Goal: Information Seeking & Learning: Learn about a topic

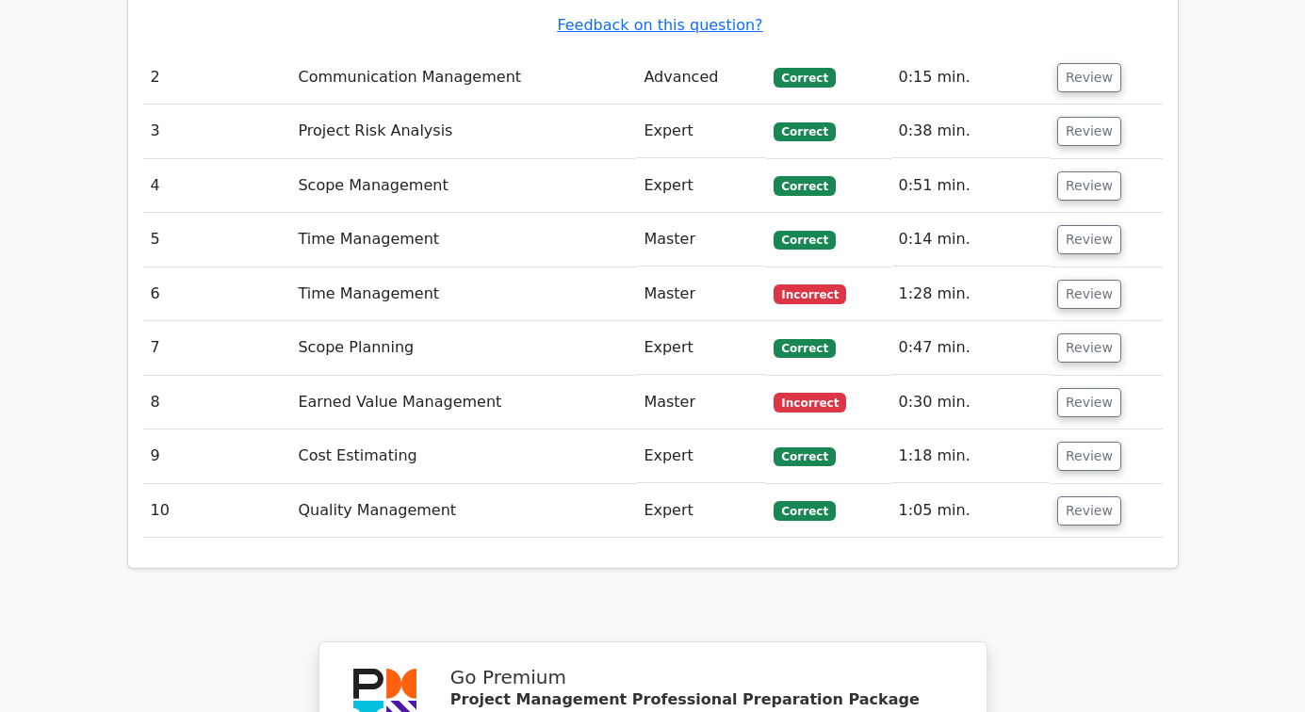
scroll to position [3401, 0]
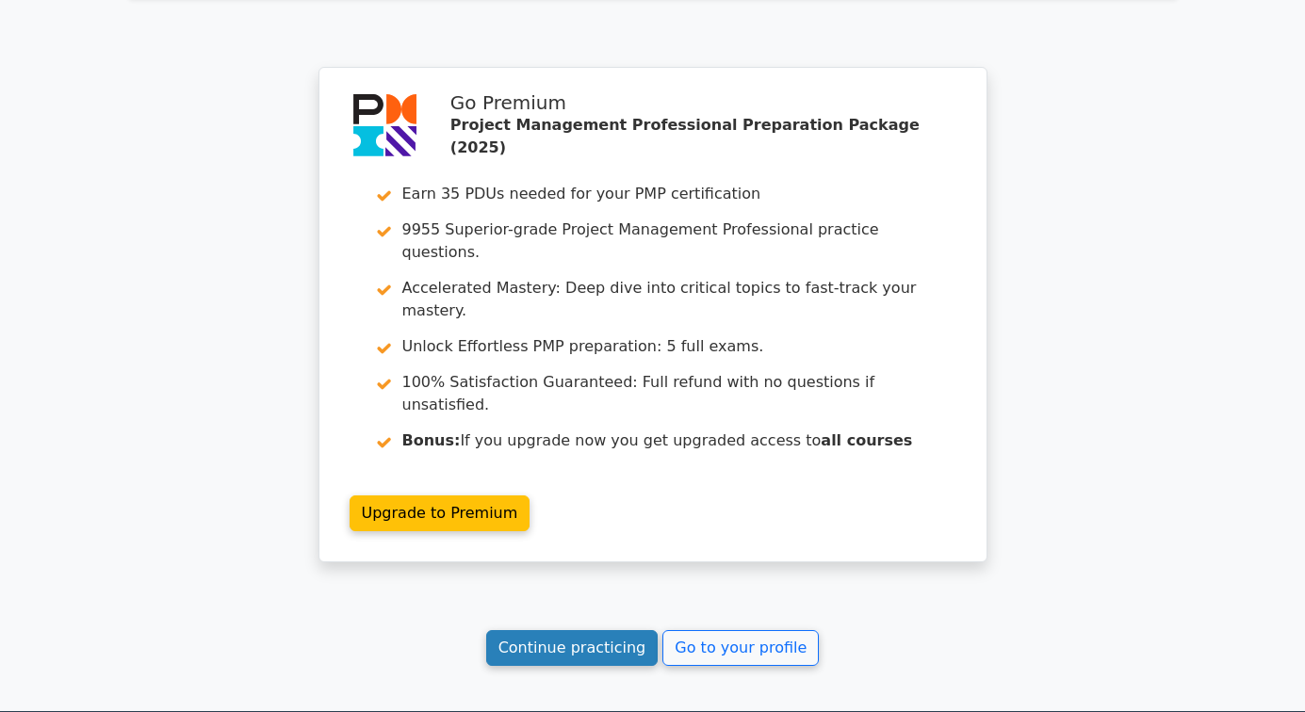
click at [613, 630] on link "Continue practicing" at bounding box center [572, 648] width 172 height 36
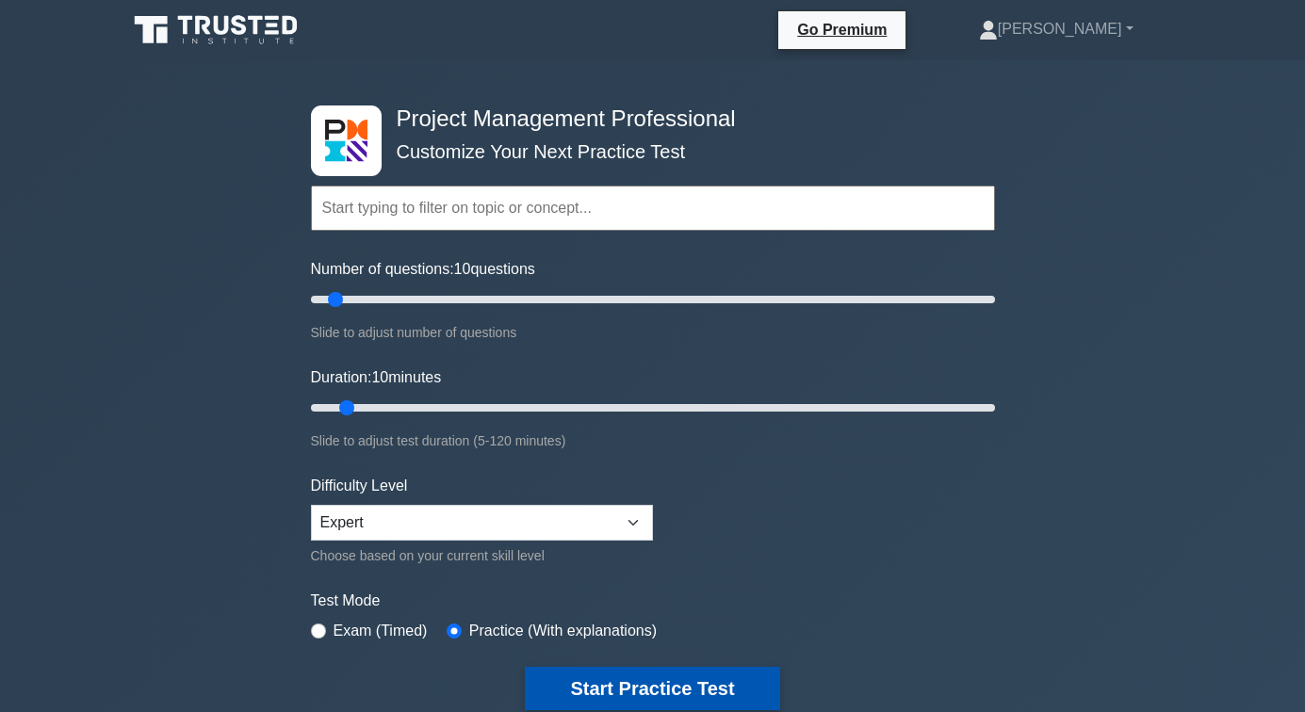
click at [628, 692] on button "Start Practice Test" at bounding box center [652, 688] width 254 height 43
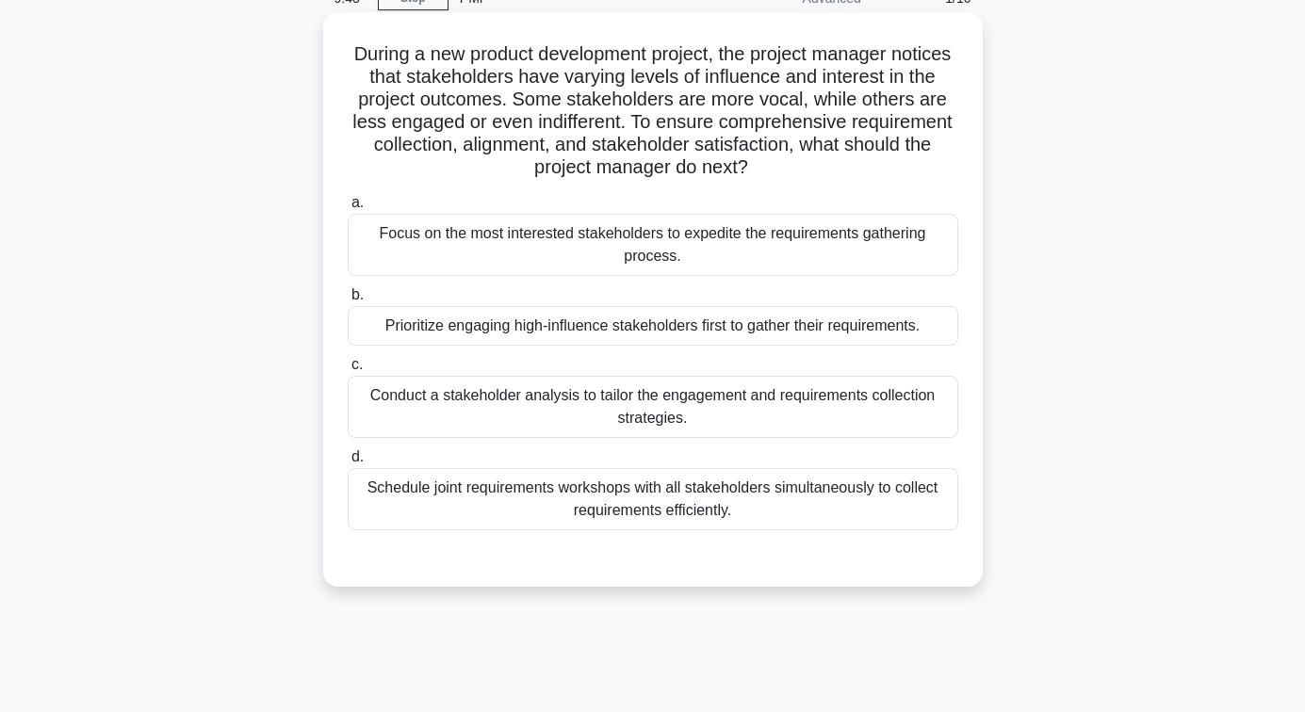
scroll to position [94, 0]
click at [653, 413] on div "Conduct a stakeholder analysis to tailor the engagement and requirements collec…" at bounding box center [653, 406] width 610 height 62
click at [348, 370] on input "c. Conduct a stakeholder analysis to tailor the engagement and requirements col…" at bounding box center [348, 364] width 0 height 12
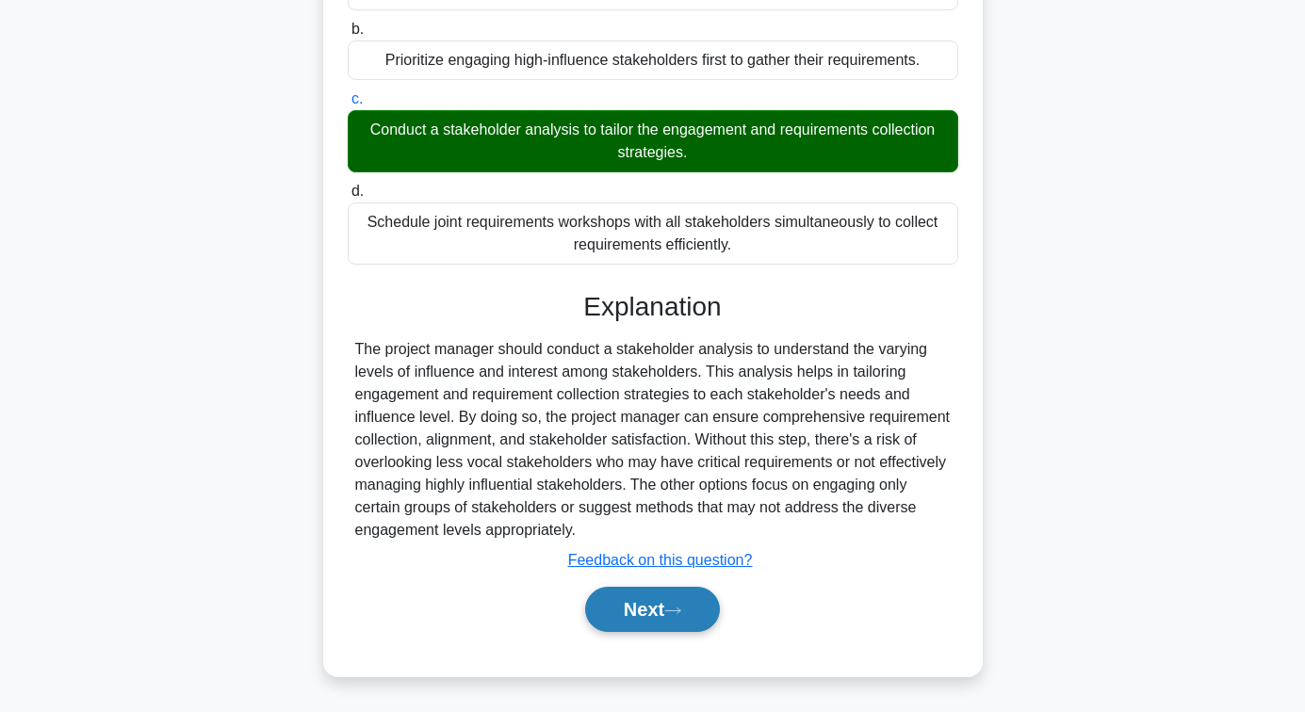
click at [638, 610] on button "Next" at bounding box center [652, 609] width 135 height 45
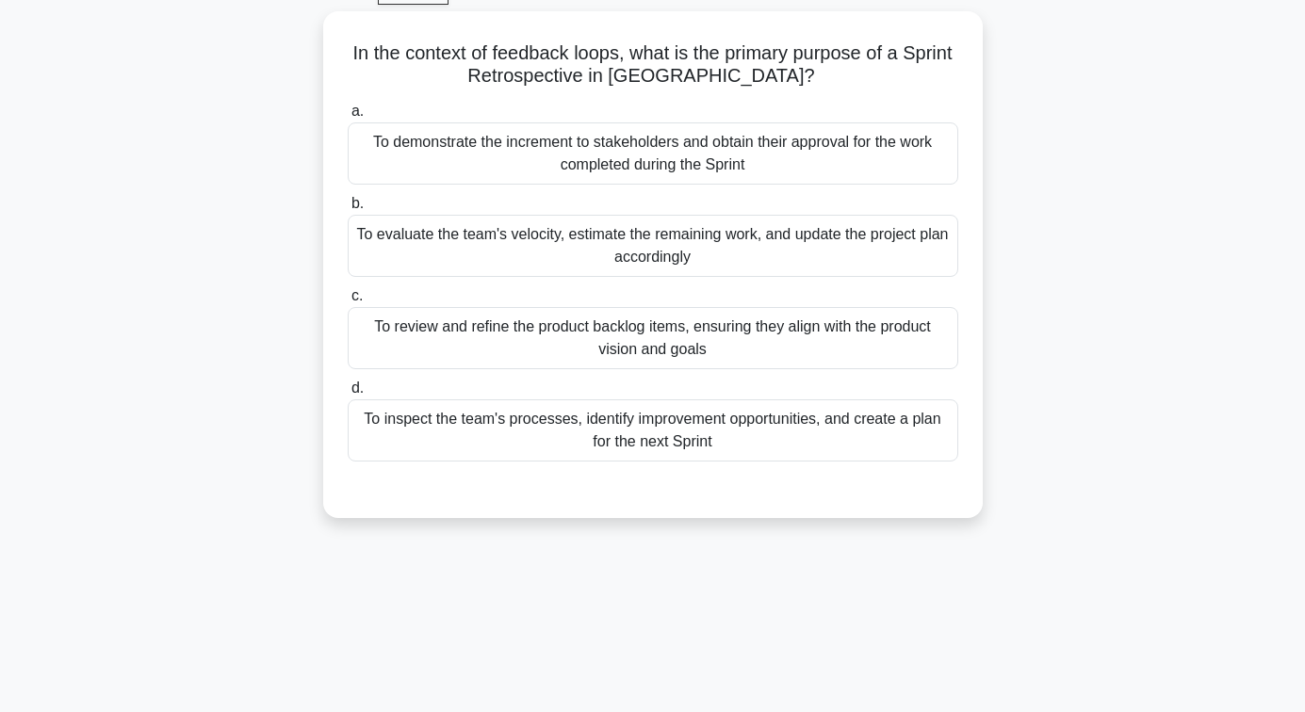
scroll to position [23, 0]
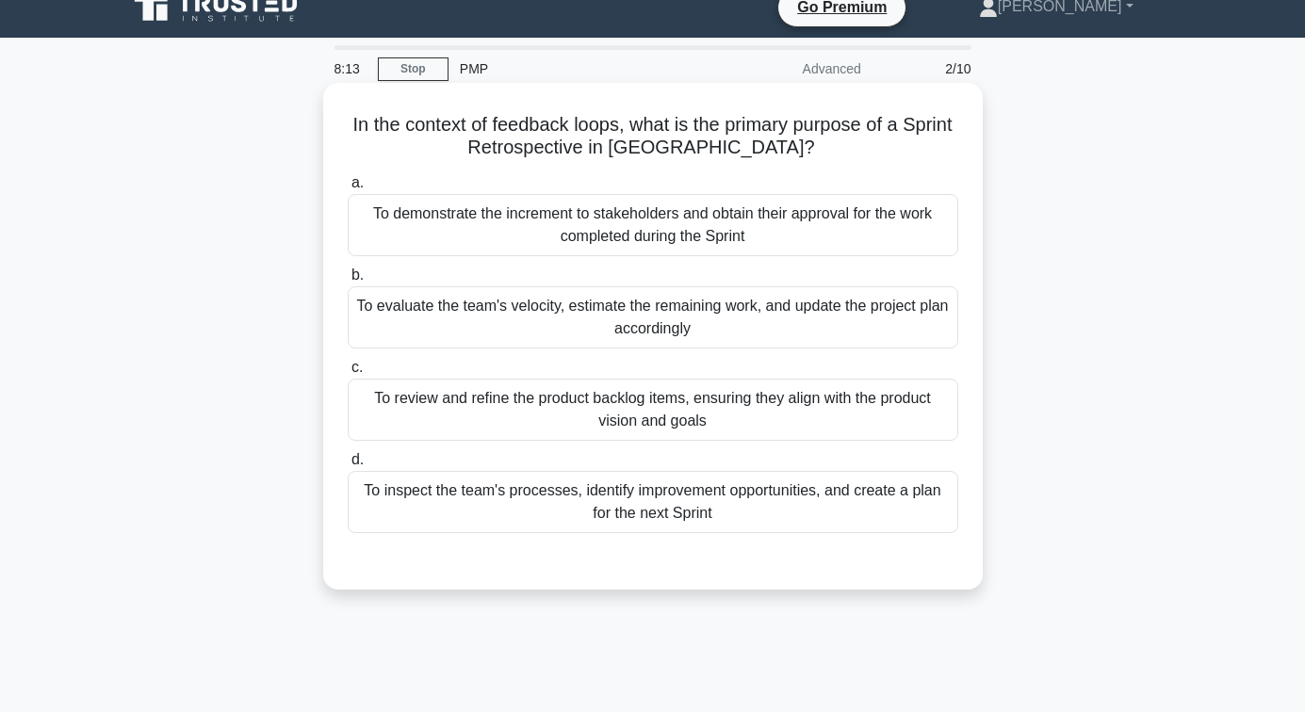
click at [649, 325] on div "To evaluate the team's velocity, estimate the remaining work, and update the pr…" at bounding box center [653, 317] width 610 height 62
click at [348, 282] on input "b. To evaluate the team's velocity, estimate the remaining work, and update the…" at bounding box center [348, 275] width 0 height 12
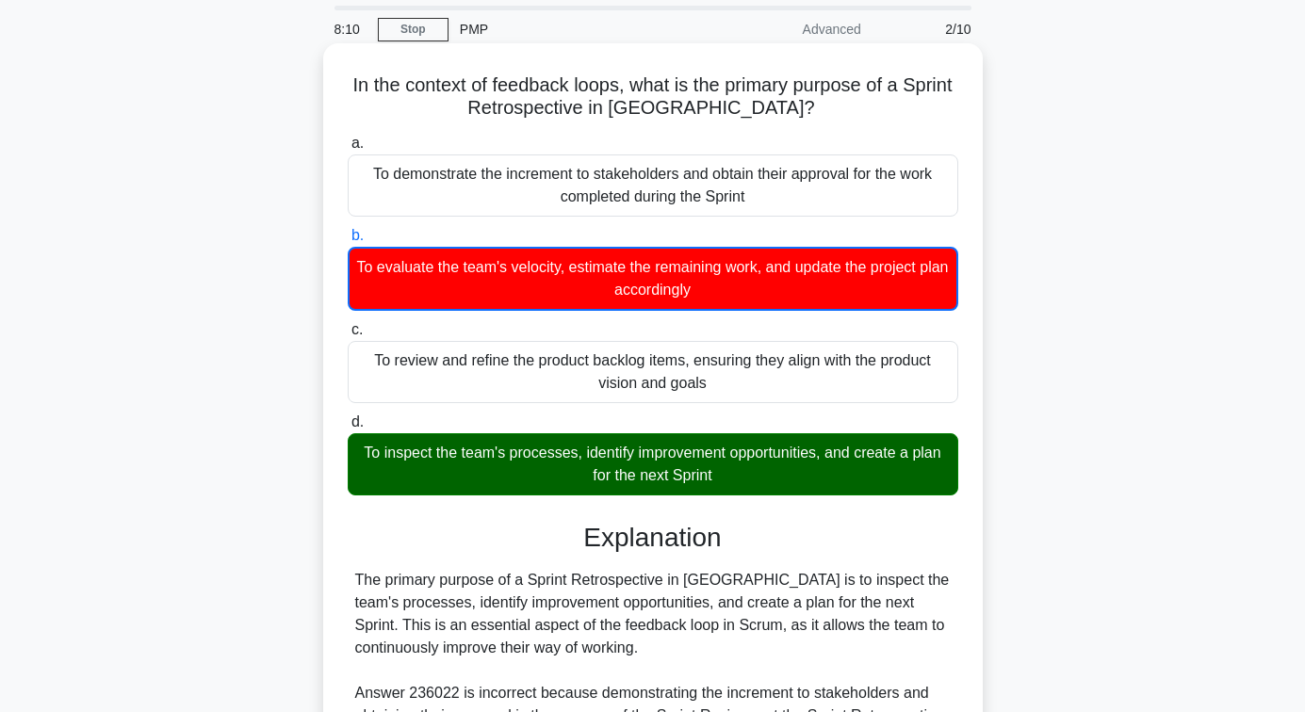
scroll to position [430, 0]
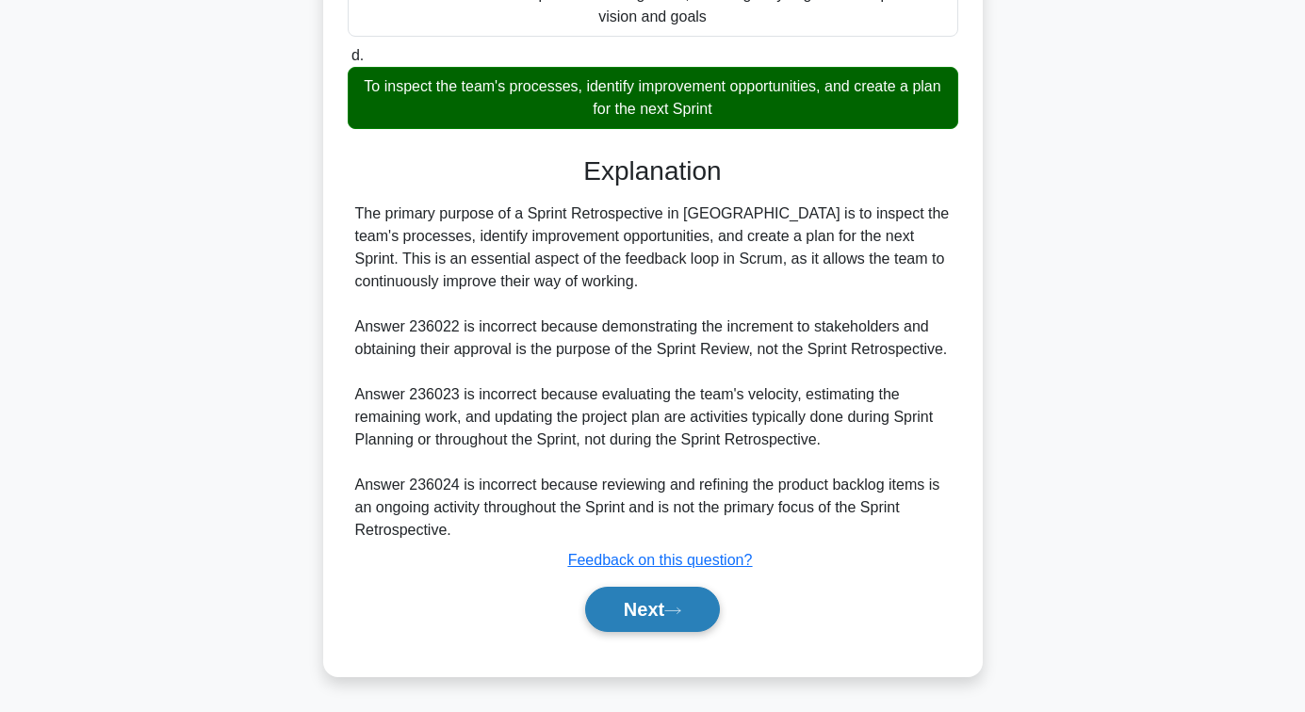
click at [635, 601] on button "Next" at bounding box center [652, 609] width 135 height 45
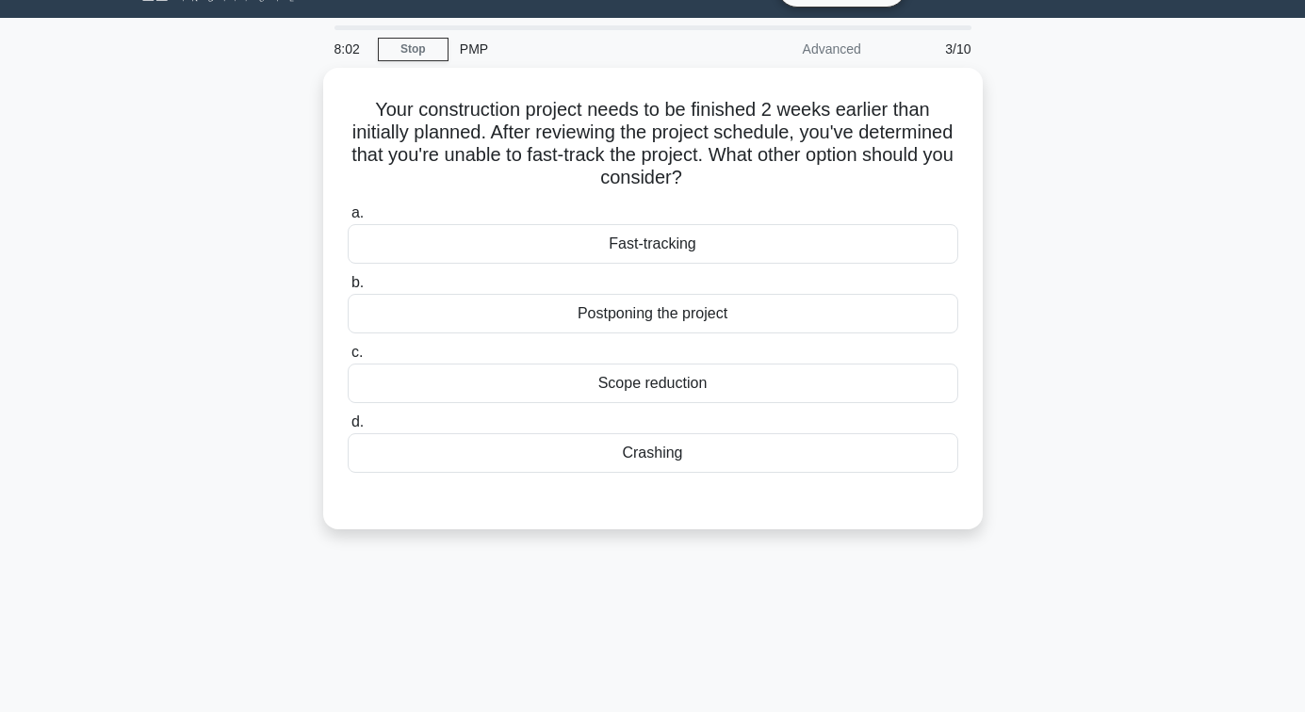
scroll to position [23, 0]
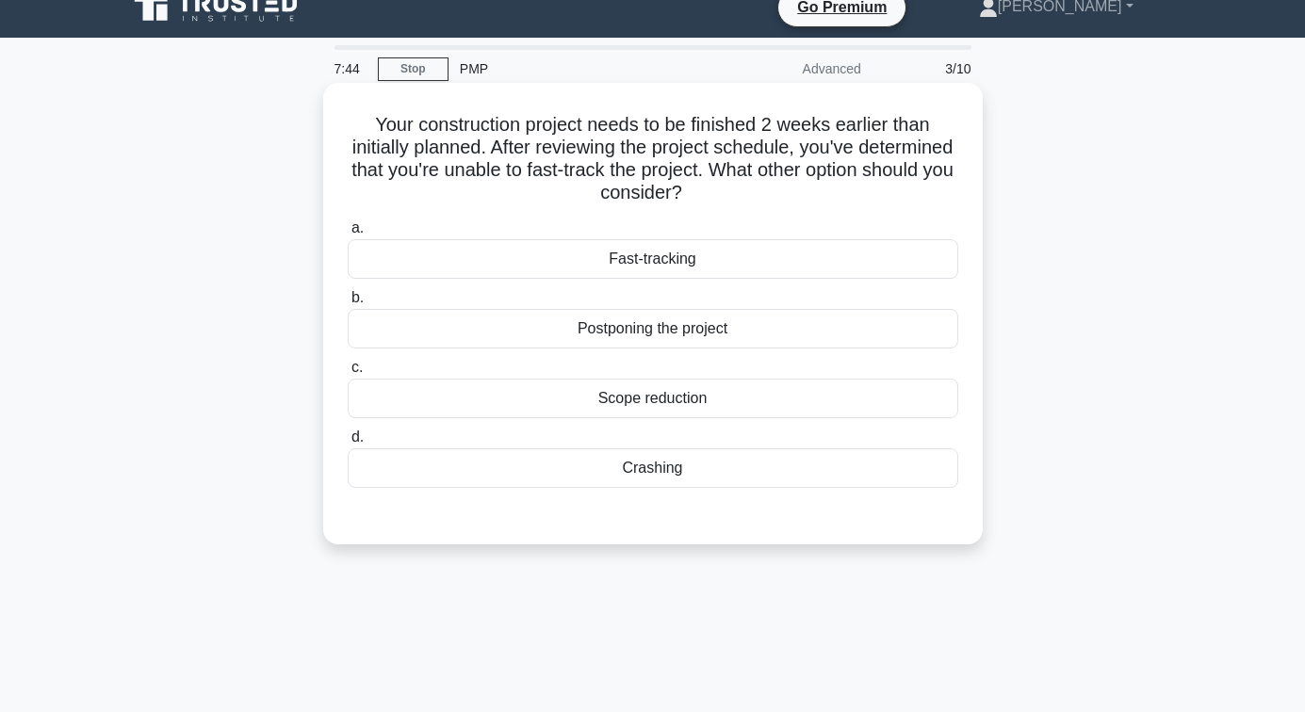
click at [651, 399] on div "Scope reduction" at bounding box center [653, 399] width 610 height 40
click at [348, 374] on input "c. Scope reduction" at bounding box center [348, 368] width 0 height 12
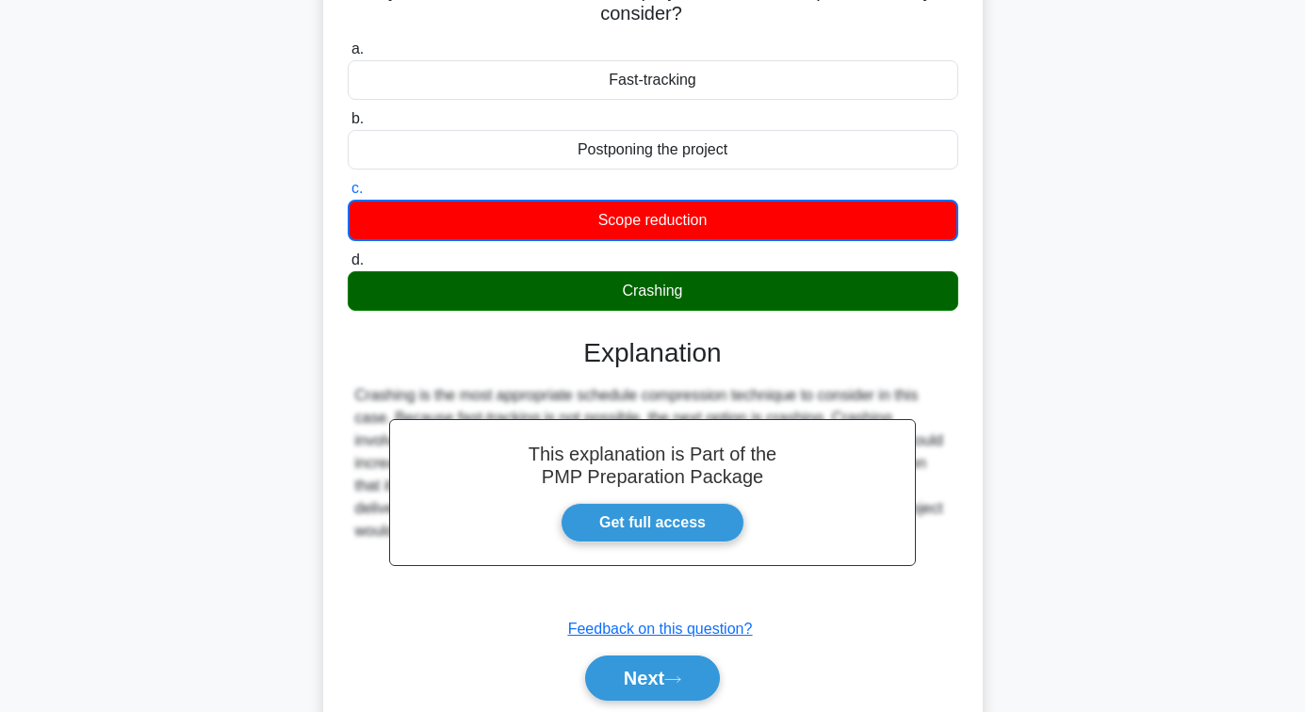
scroll to position [305, 0]
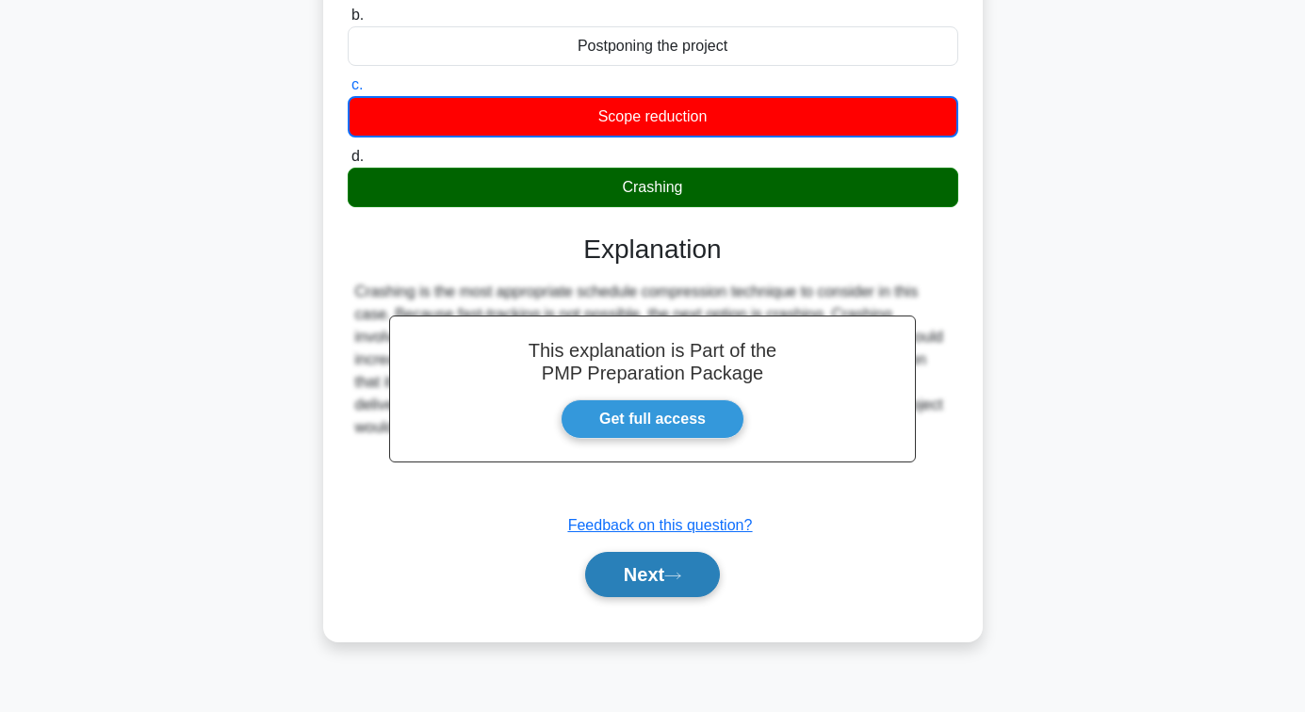
click at [646, 567] on button "Next" at bounding box center [652, 574] width 135 height 45
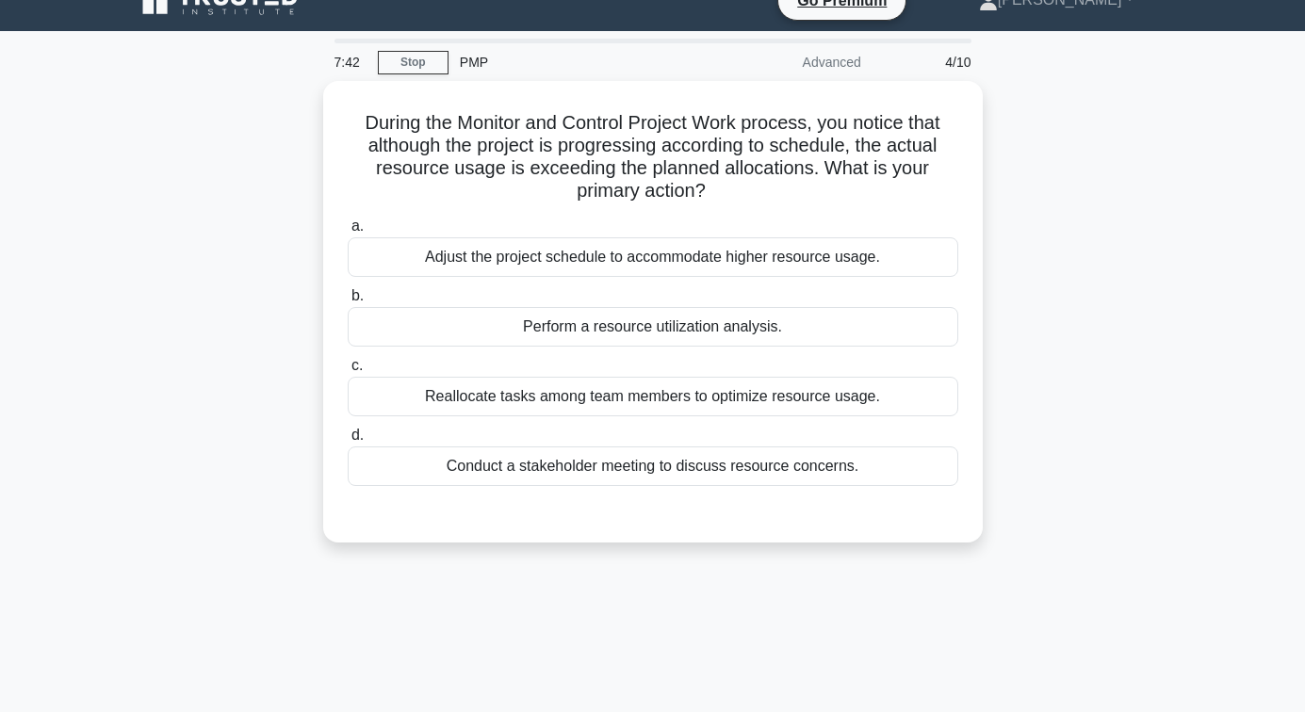
scroll to position [23, 0]
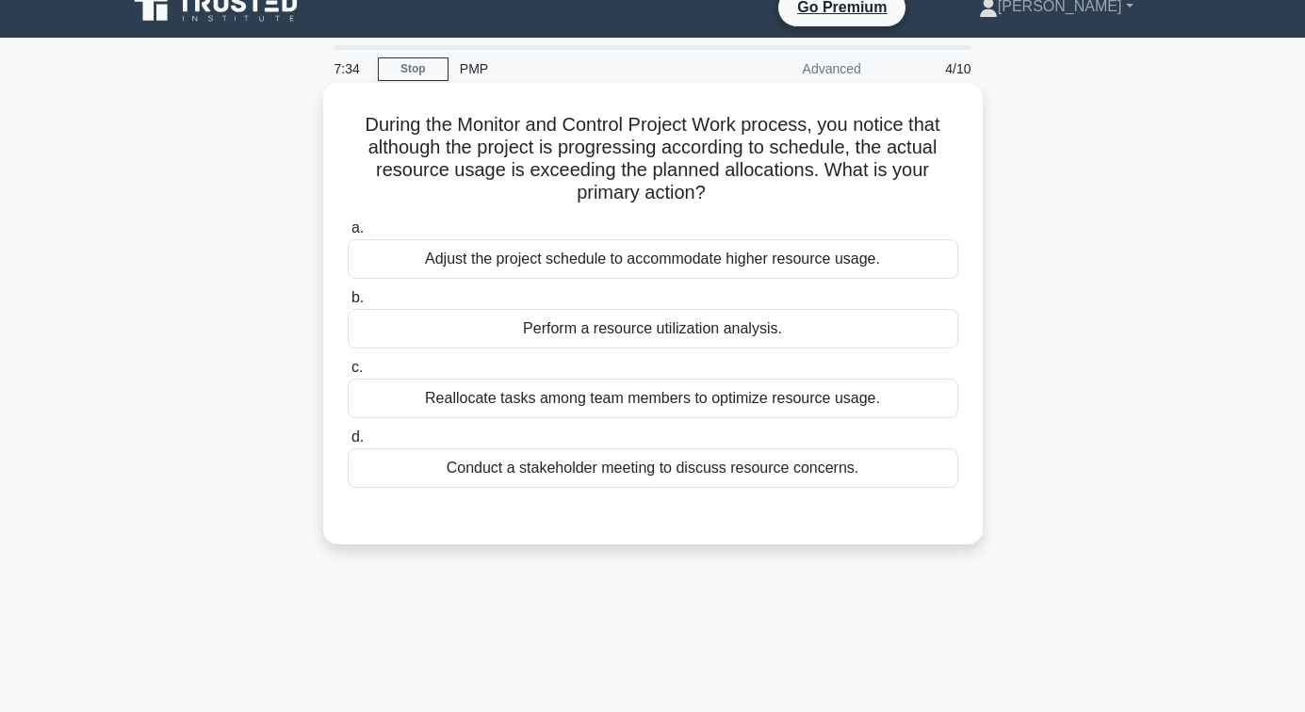
drag, startPoint x: 415, startPoint y: 150, endPoint x: 819, endPoint y: 198, distance: 407.0
click at [819, 198] on h5 "During the Monitor and Control Project Work process, you notice that although t…" at bounding box center [653, 159] width 614 height 92
click at [688, 208] on div "During the Monitor and Control Project Work process, you notice that although t…" at bounding box center [653, 313] width 644 height 447
click at [648, 326] on div "Perform a resource utilization analysis." at bounding box center [653, 329] width 610 height 40
click at [348, 304] on input "b. Perform a resource utilization analysis." at bounding box center [348, 298] width 0 height 12
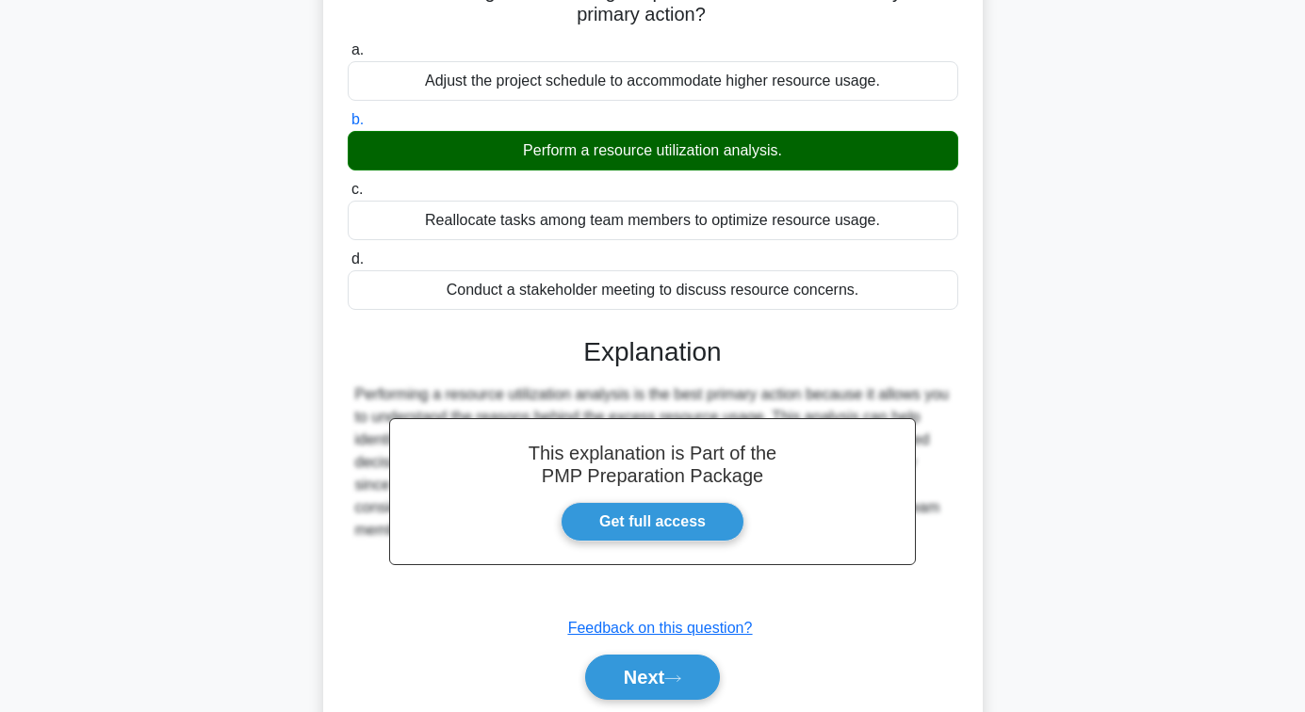
scroll to position [305, 0]
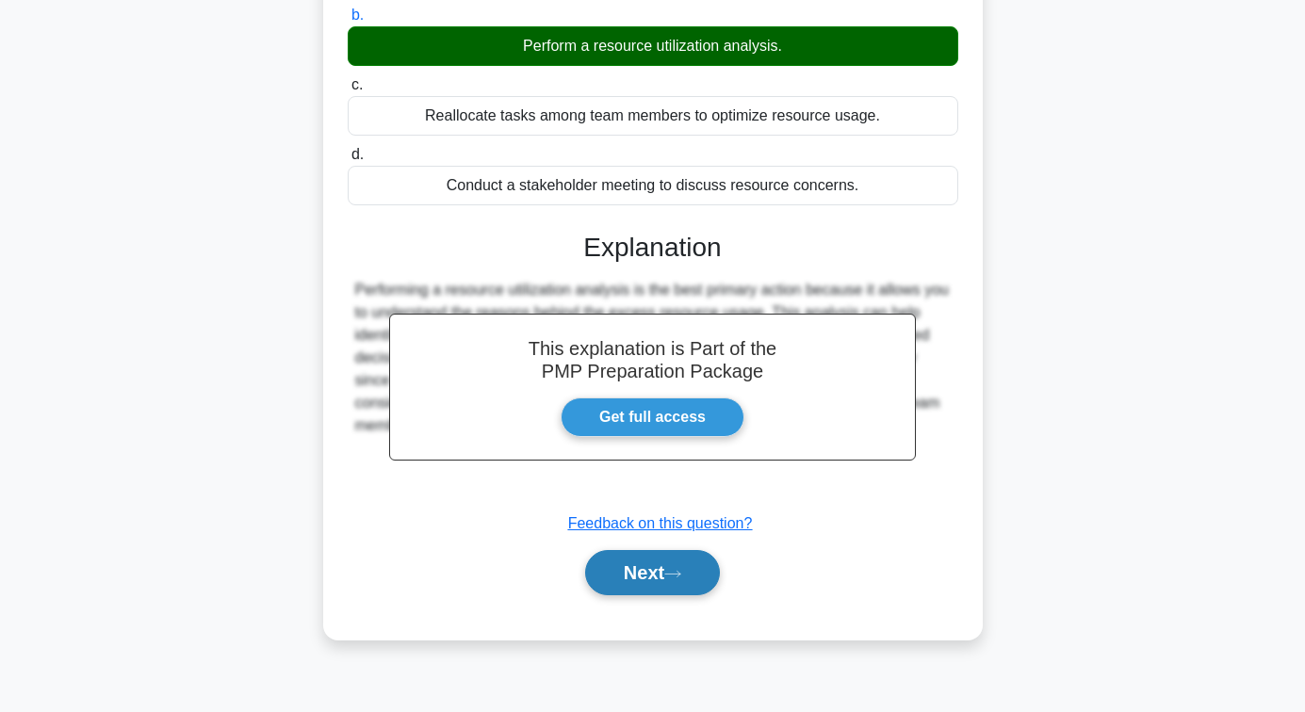
click at [636, 576] on button "Next" at bounding box center [652, 572] width 135 height 45
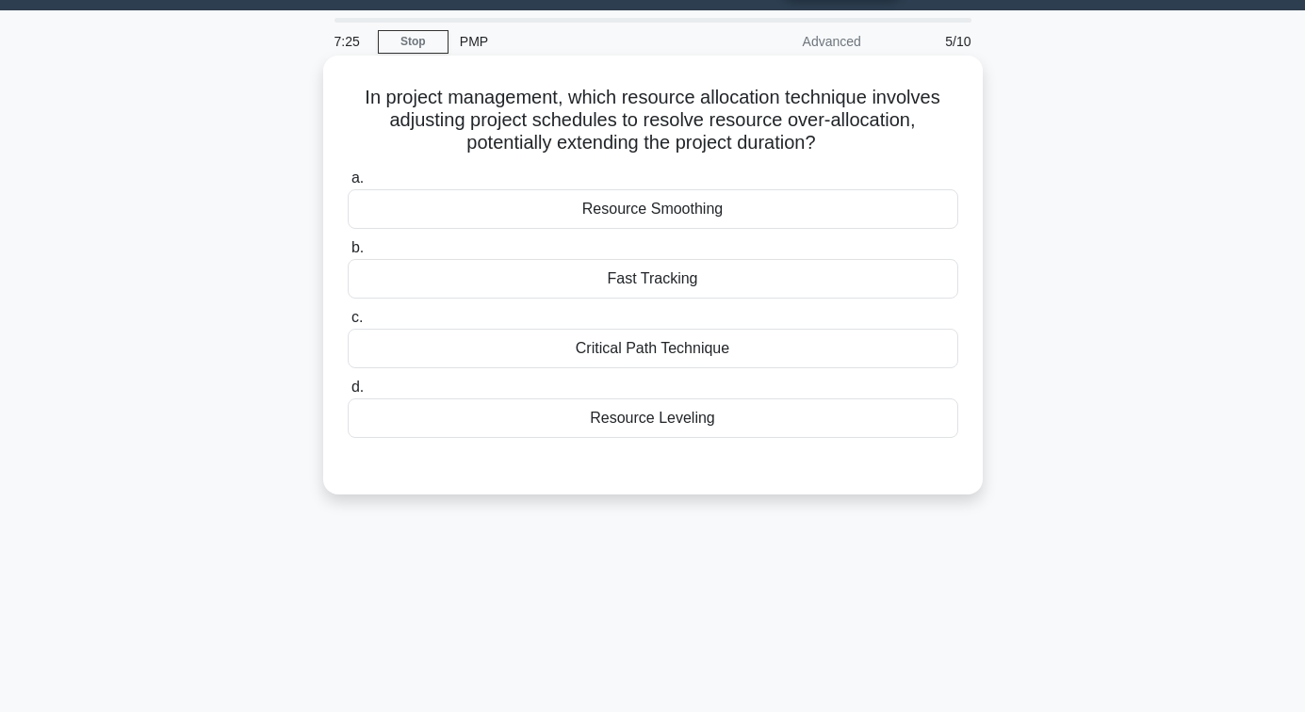
scroll to position [23, 0]
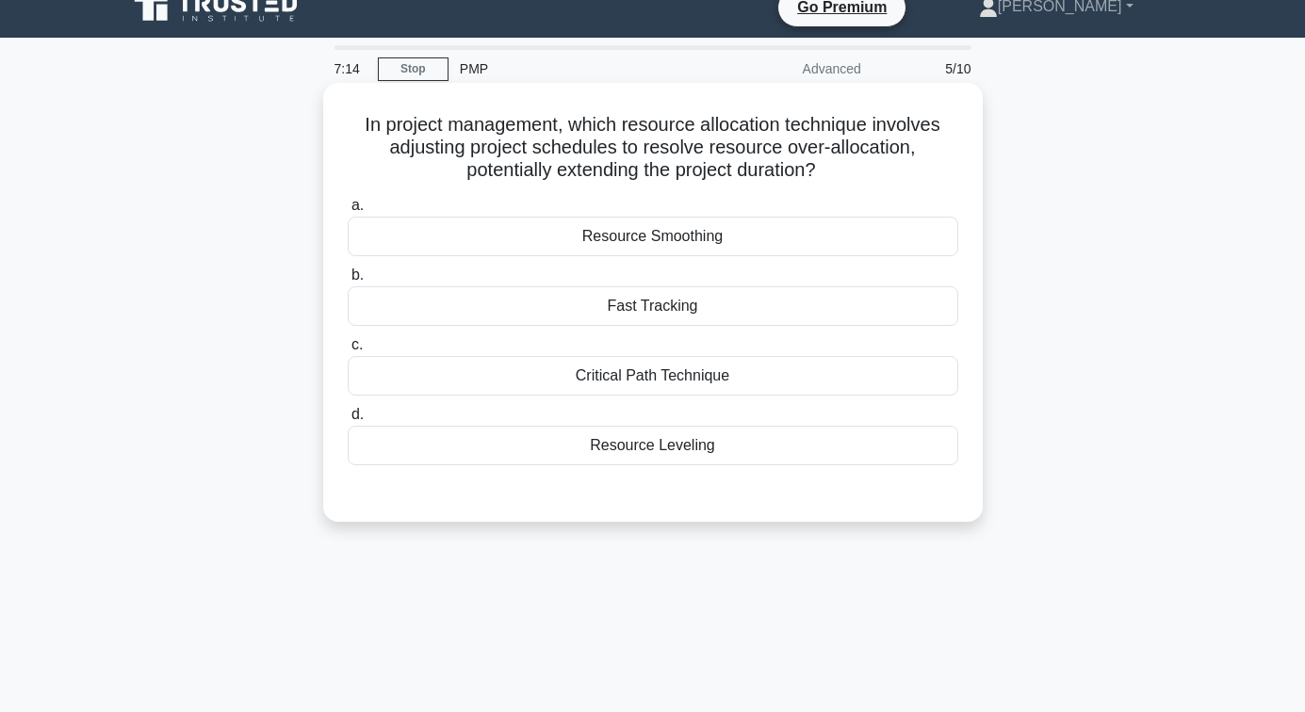
click at [645, 439] on div "Resource Leveling" at bounding box center [653, 446] width 610 height 40
click at [348, 421] on input "d. Resource Leveling" at bounding box center [348, 415] width 0 height 12
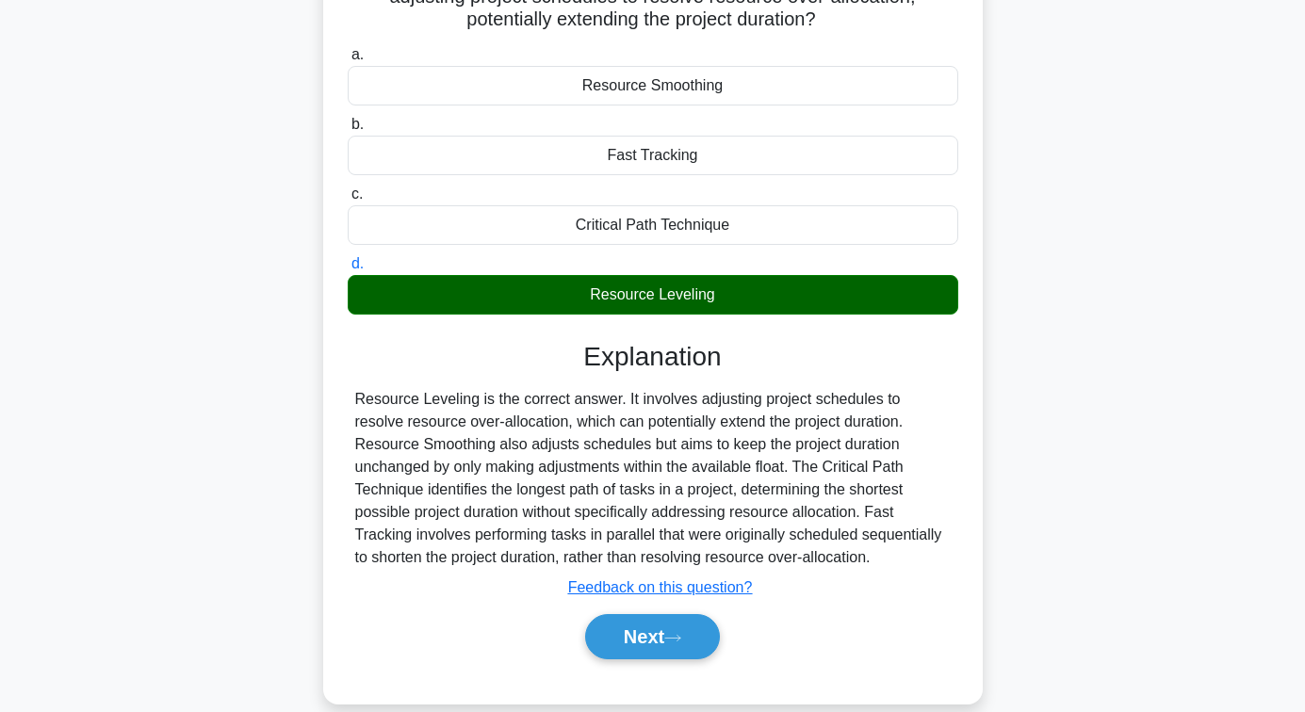
scroll to position [305, 0]
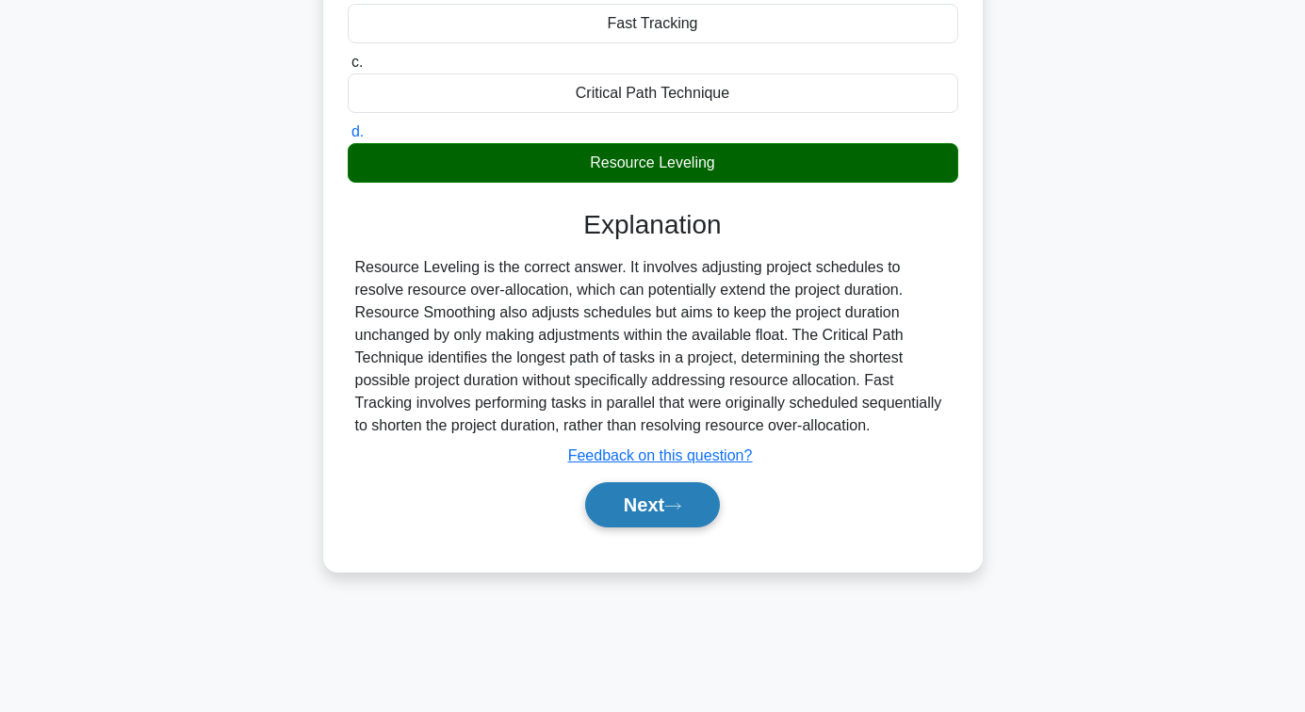
click at [653, 502] on button "Next" at bounding box center [652, 504] width 135 height 45
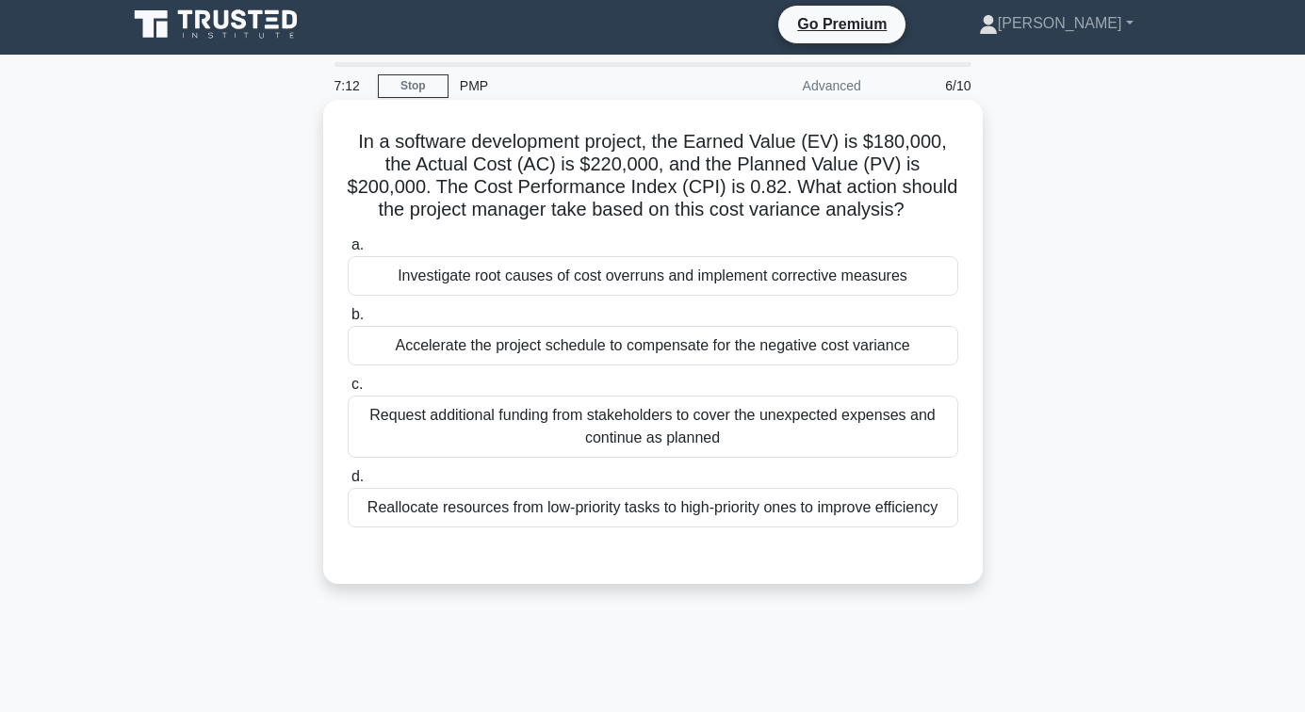
scroll to position [0, 0]
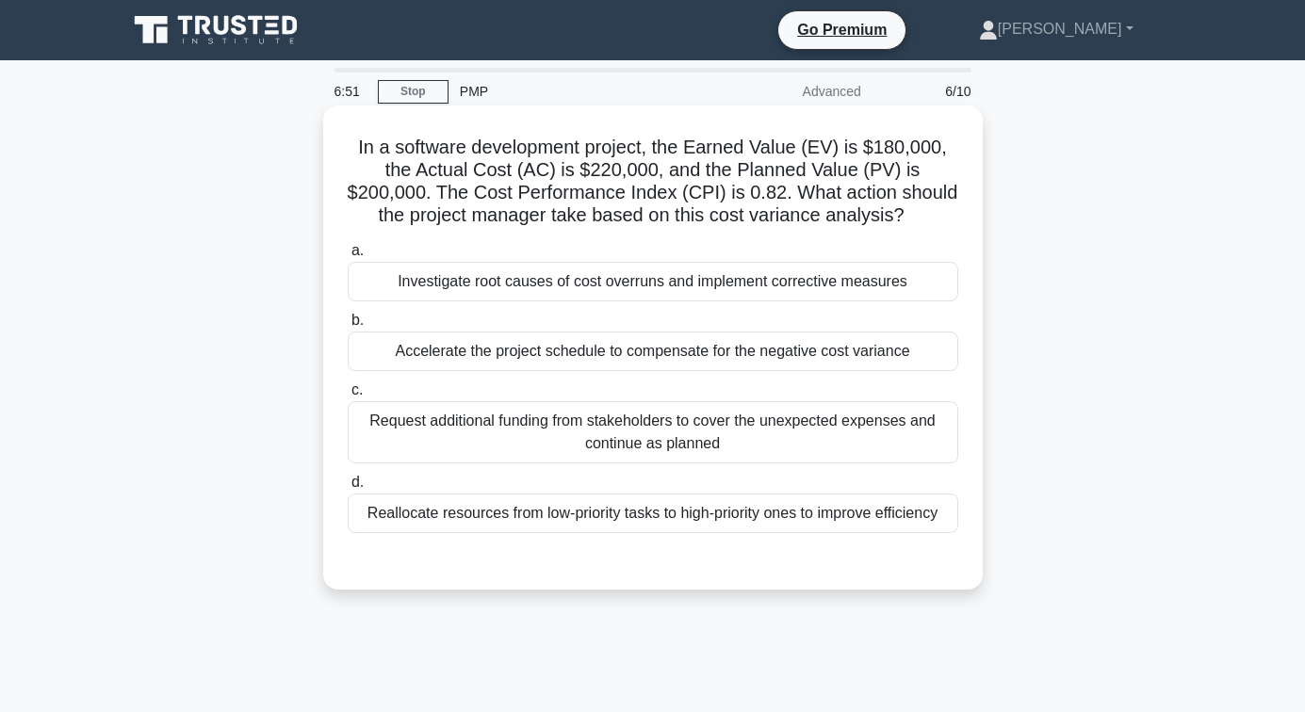
click at [625, 282] on div "Investigate root causes of cost overruns and implement corrective measures" at bounding box center [653, 282] width 610 height 40
click at [348, 257] on input "a. Investigate root causes of cost overruns and implement corrective measures" at bounding box center [348, 251] width 0 height 12
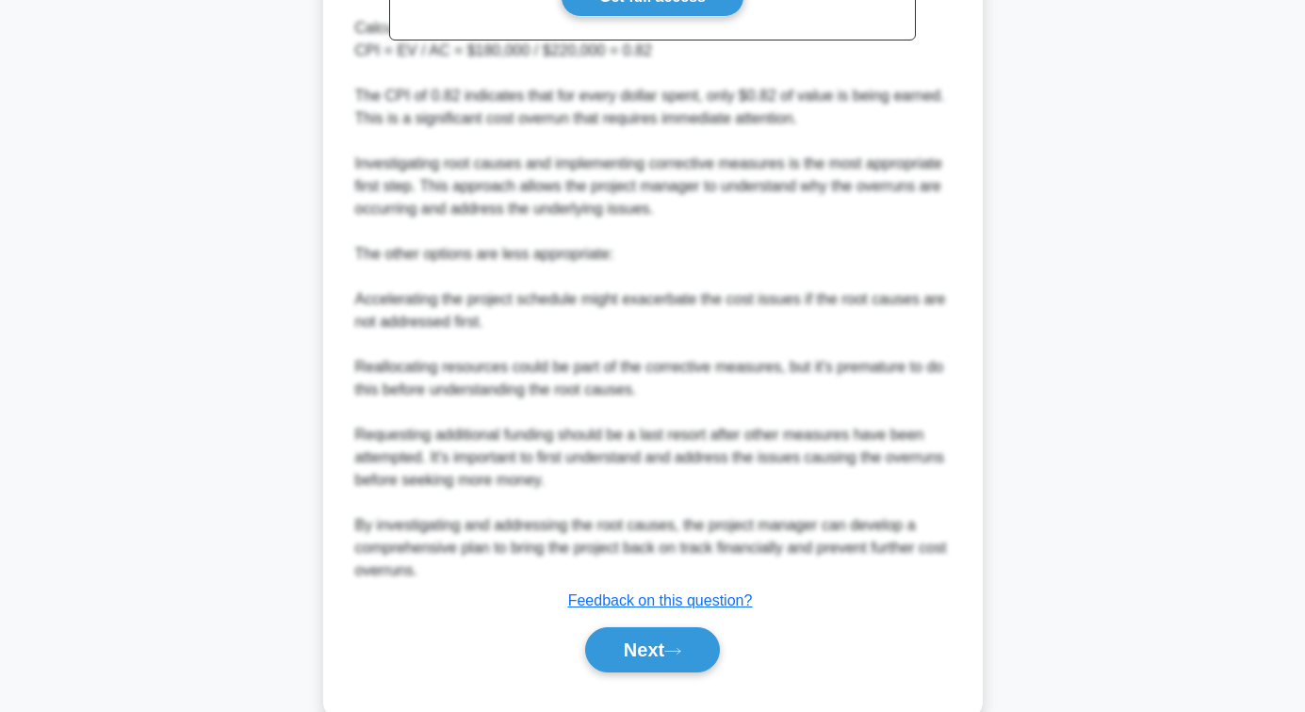
scroll to position [754, 0]
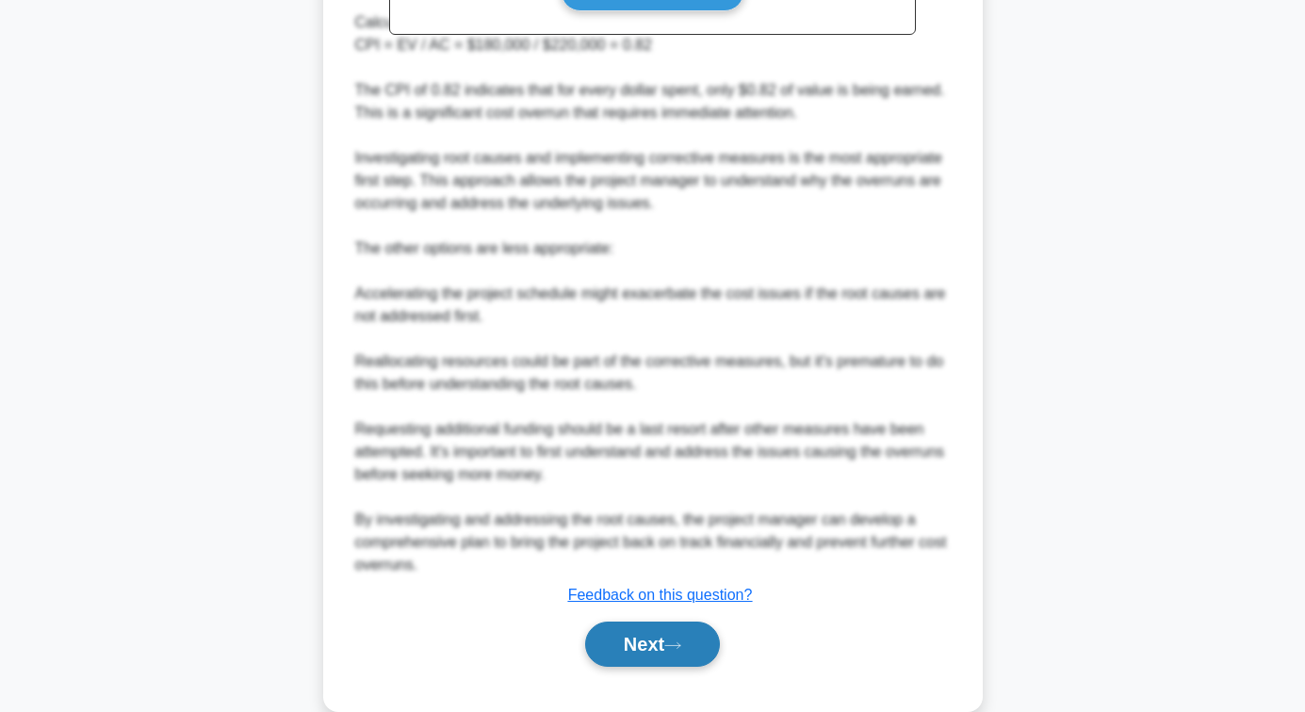
click at [646, 639] on button "Next" at bounding box center [652, 644] width 135 height 45
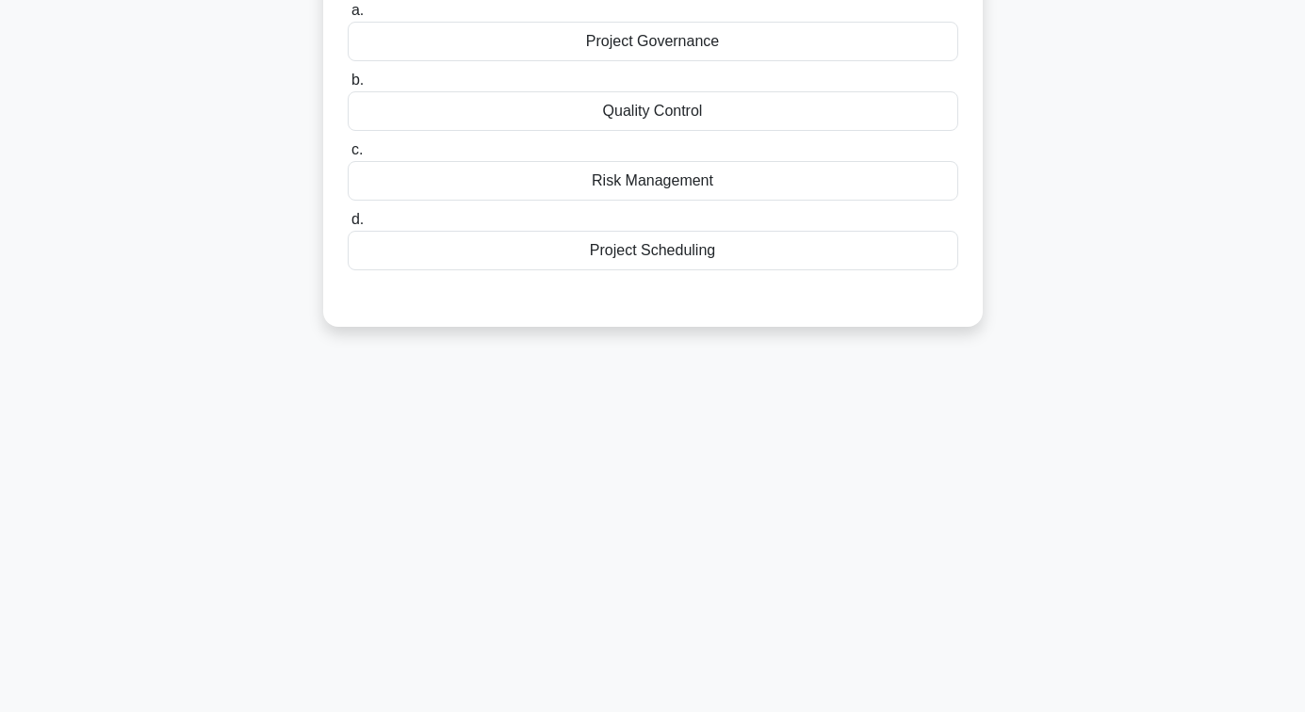
scroll to position [0, 0]
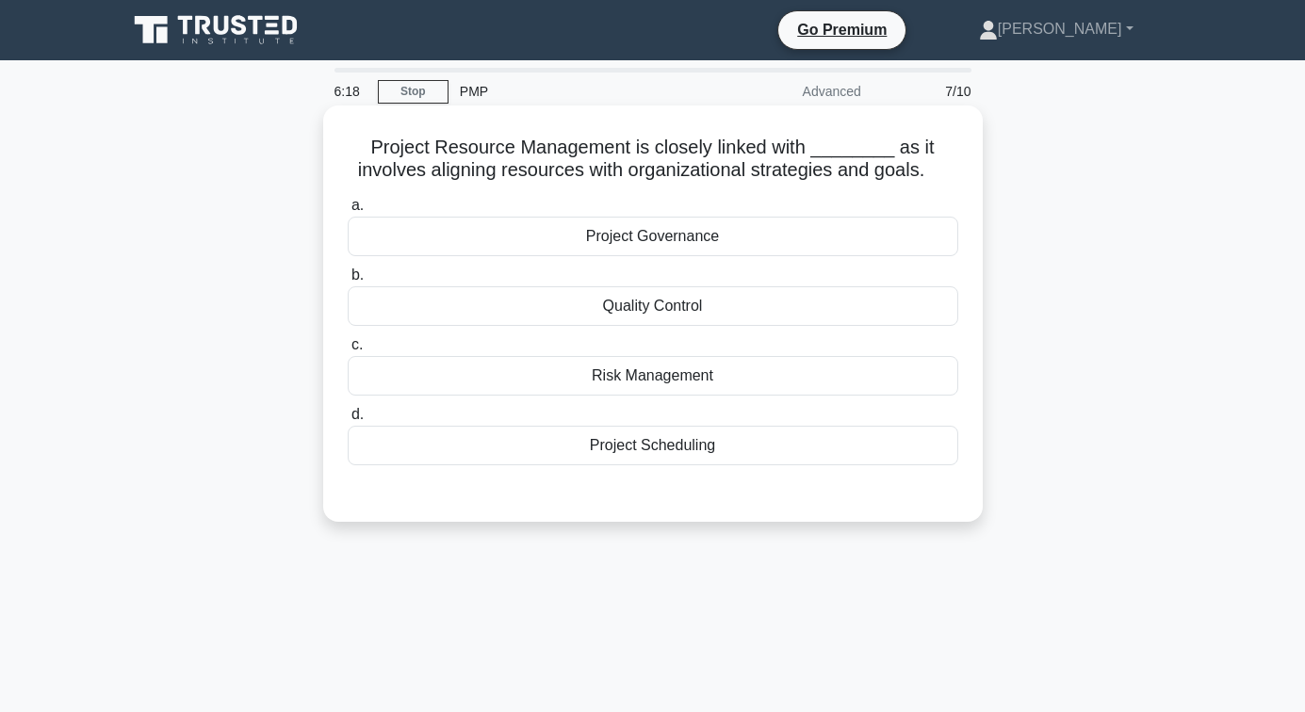
click at [669, 445] on div "Project Scheduling" at bounding box center [653, 446] width 610 height 40
click at [348, 421] on input "d. Project Scheduling" at bounding box center [348, 415] width 0 height 12
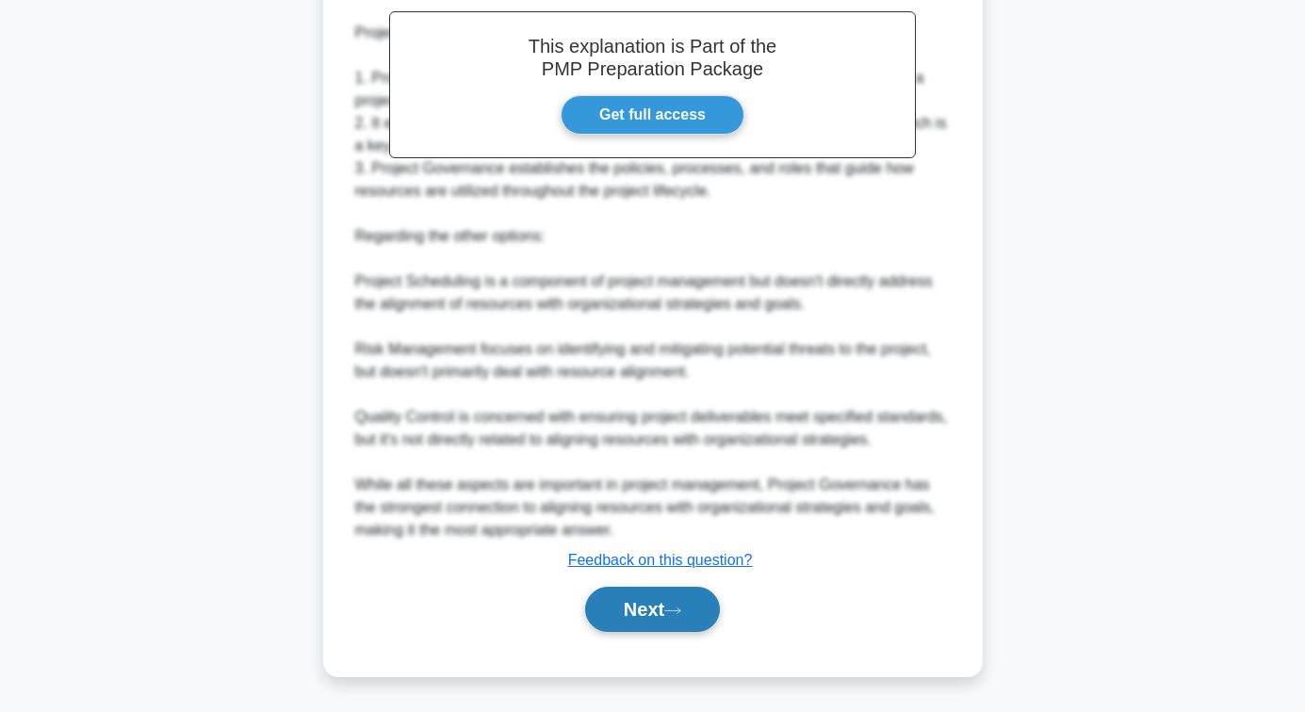
click at [651, 607] on button "Next" at bounding box center [652, 609] width 135 height 45
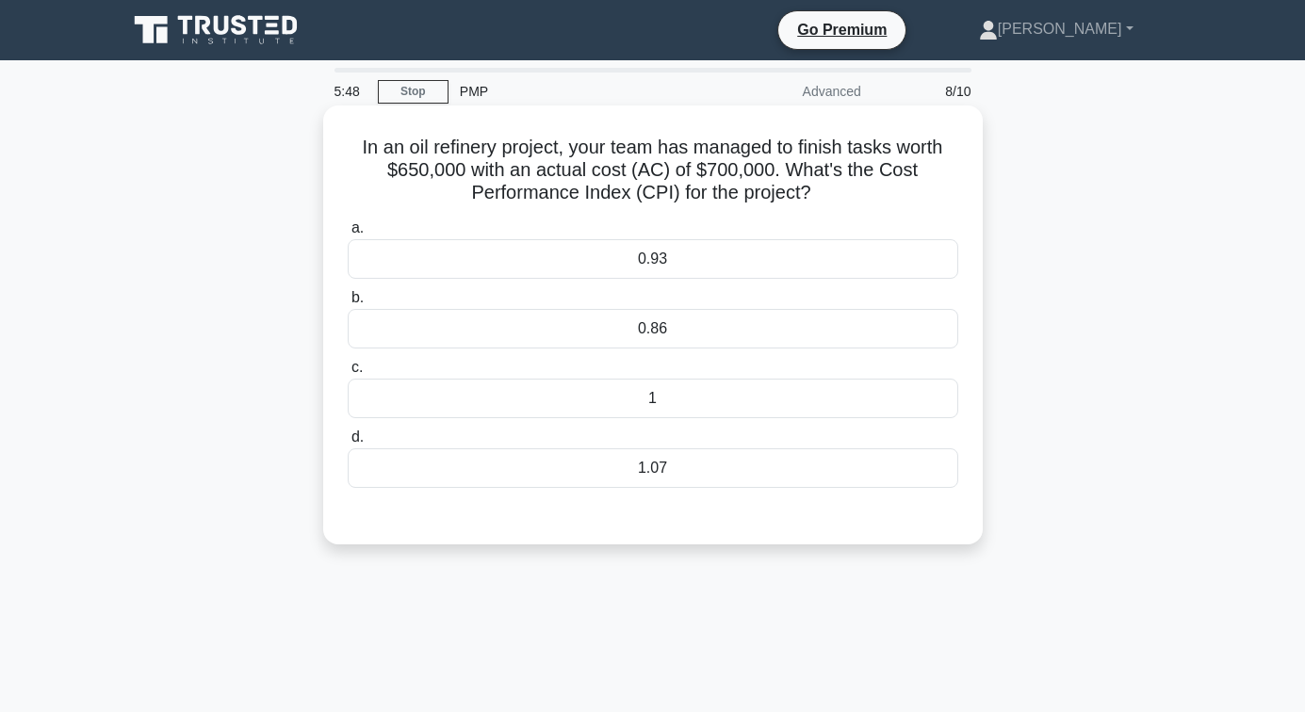
click at [654, 481] on div "1.07" at bounding box center [653, 468] width 610 height 40
click at [348, 444] on input "d. 1.07" at bounding box center [348, 437] width 0 height 12
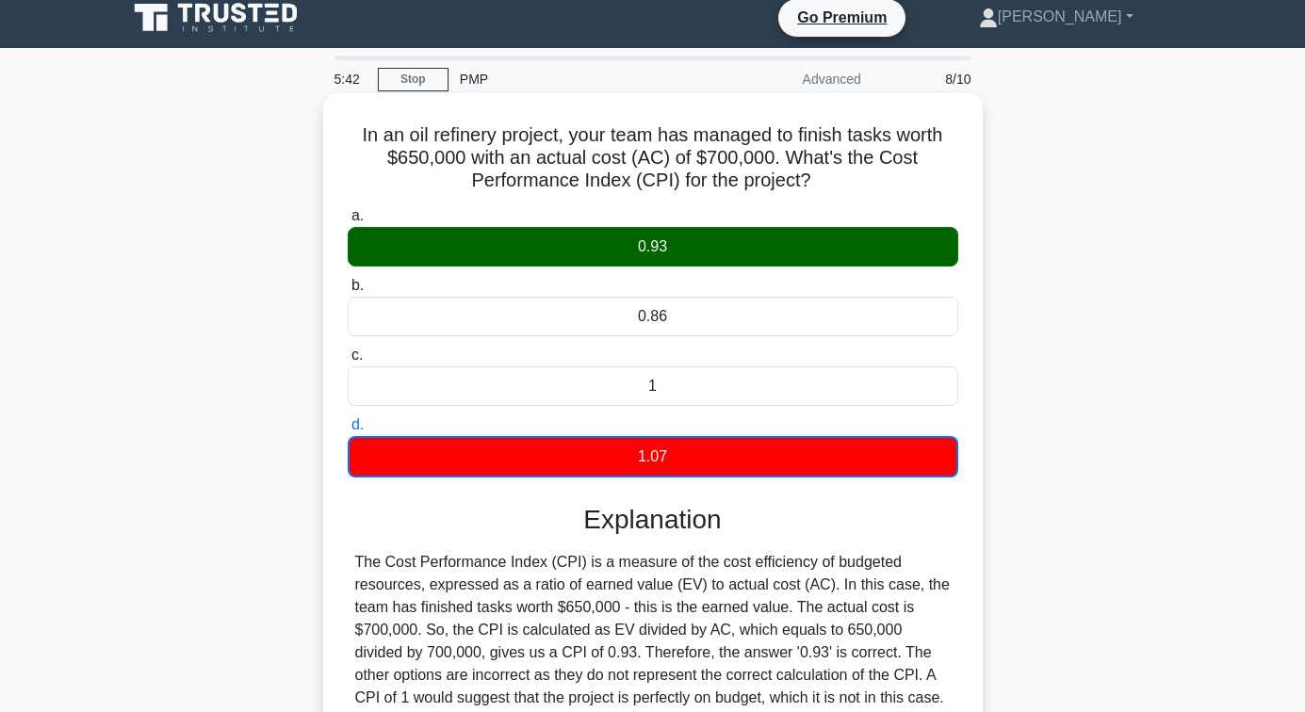
scroll to position [305, 0]
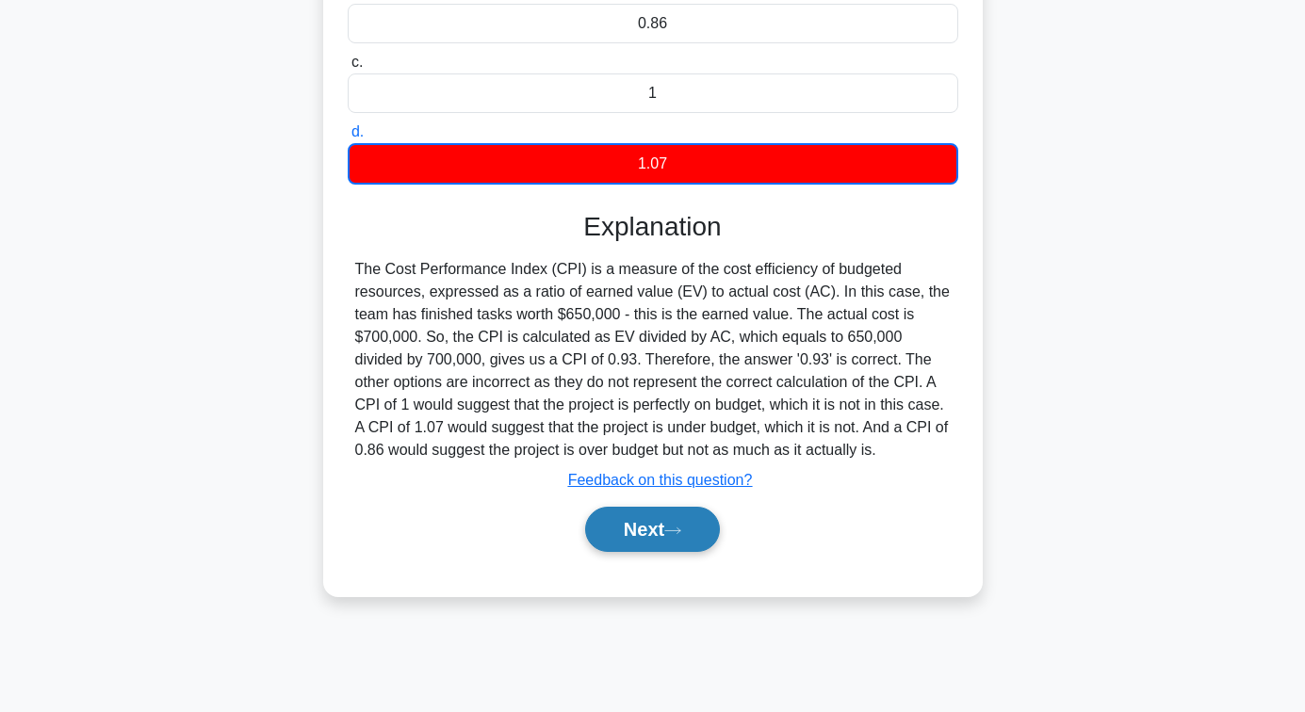
click at [649, 527] on button "Next" at bounding box center [652, 529] width 135 height 45
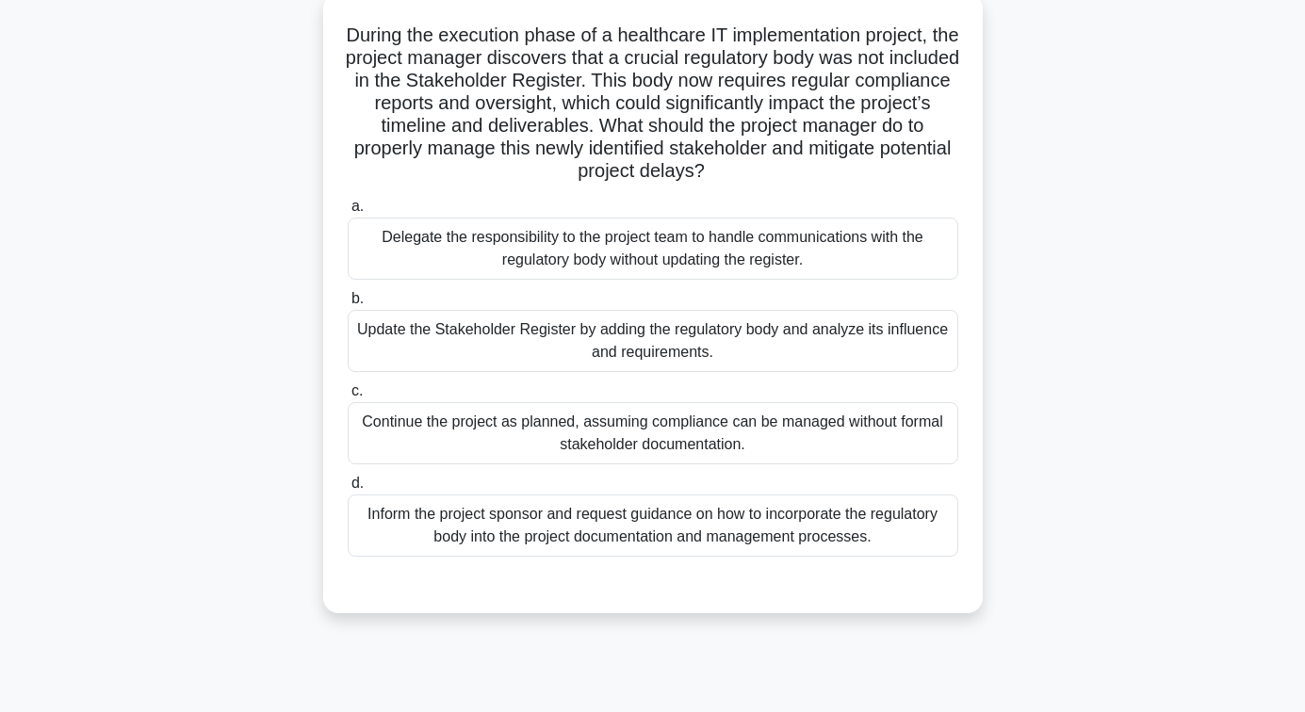
scroll to position [23, 0]
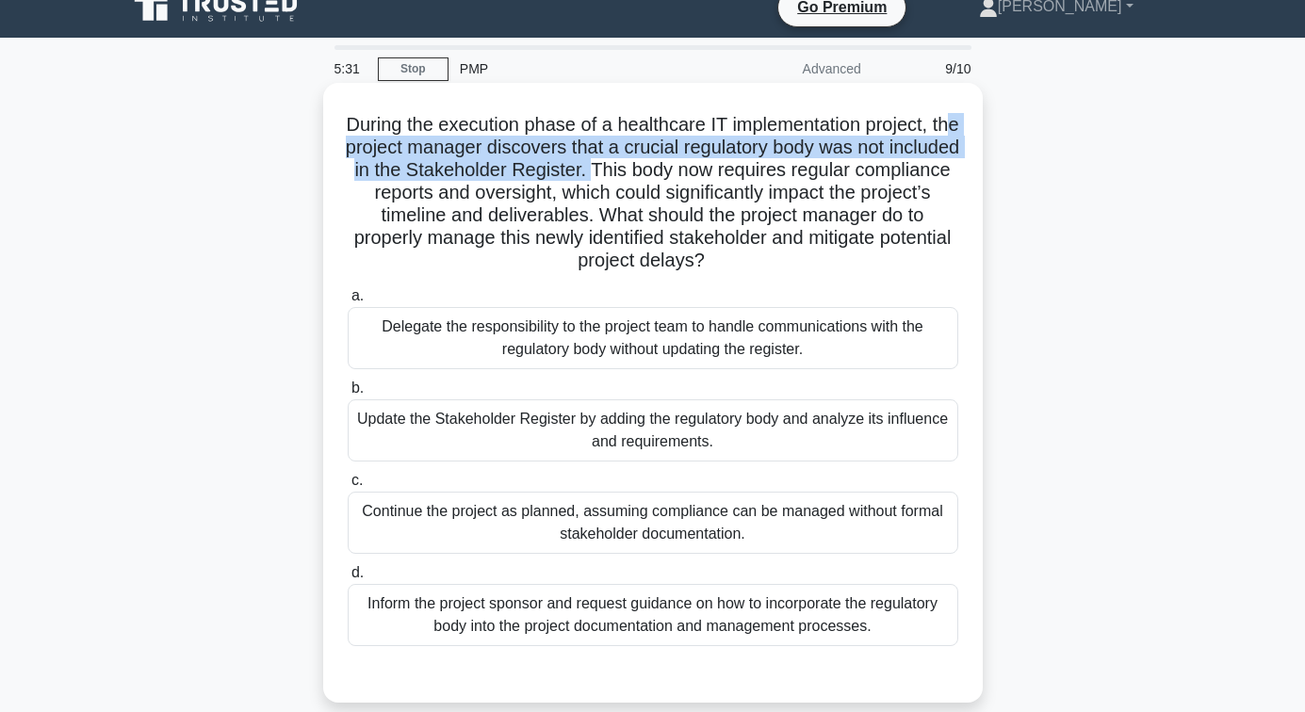
drag, startPoint x: 379, startPoint y: 151, endPoint x: 676, endPoint y: 175, distance: 298.7
click at [676, 175] on h5 "During the execution phase of a healthcare IT implementation project, the proje…" at bounding box center [653, 193] width 614 height 160
drag, startPoint x: 410, startPoint y: 194, endPoint x: 963, endPoint y: 257, distance: 556.6
click at [963, 257] on div "During the execution phase of a healthcare IT implementation project, the proje…" at bounding box center [653, 392] width 644 height 605
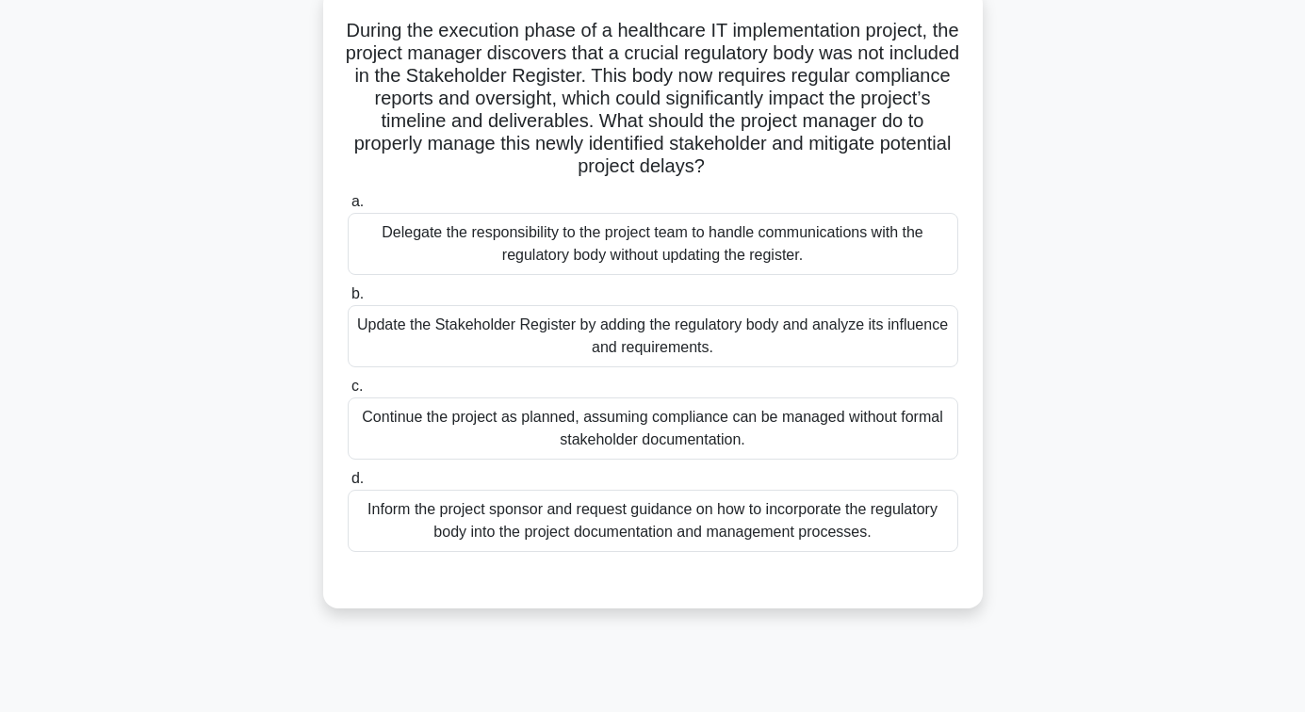
click at [654, 338] on div "Update the Stakeholder Register by adding the regulatory body and analyze its i…" at bounding box center [653, 336] width 610 height 62
click at [348, 301] on input "b. Update the Stakeholder Register by adding the regulatory body and analyze it…" at bounding box center [348, 294] width 0 height 12
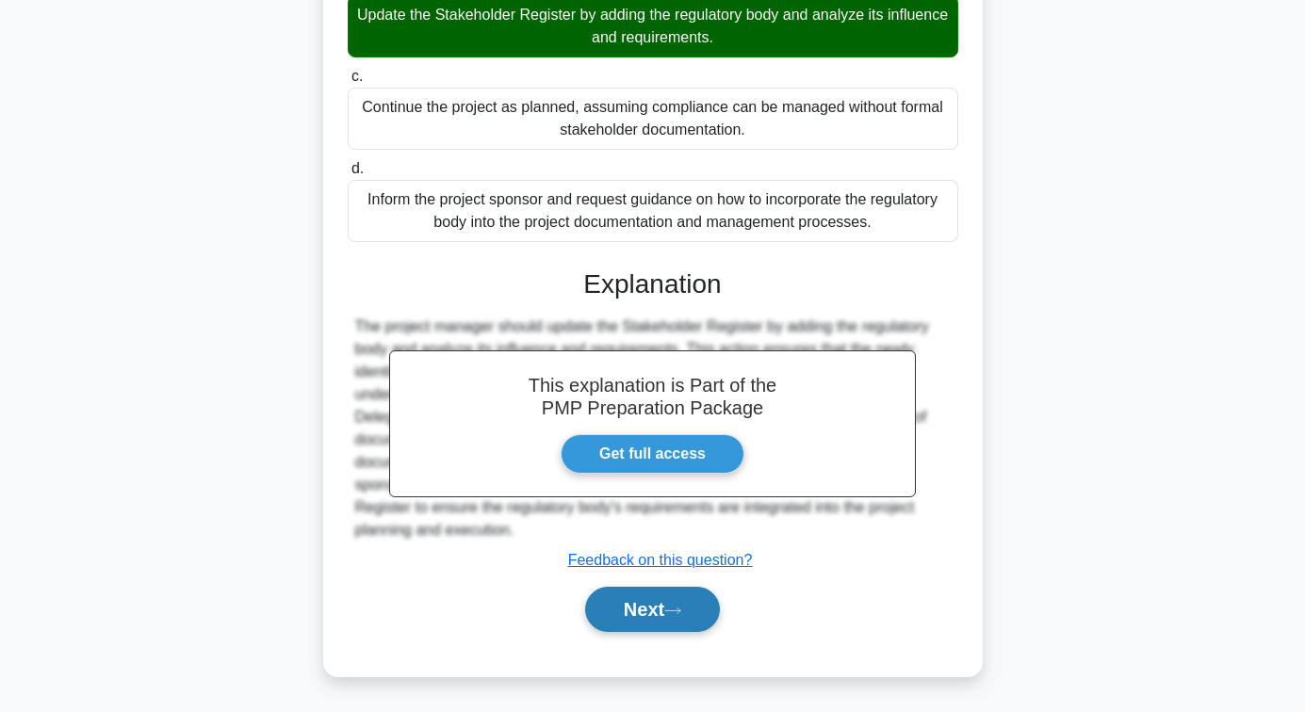
click at [651, 614] on button "Next" at bounding box center [652, 609] width 135 height 45
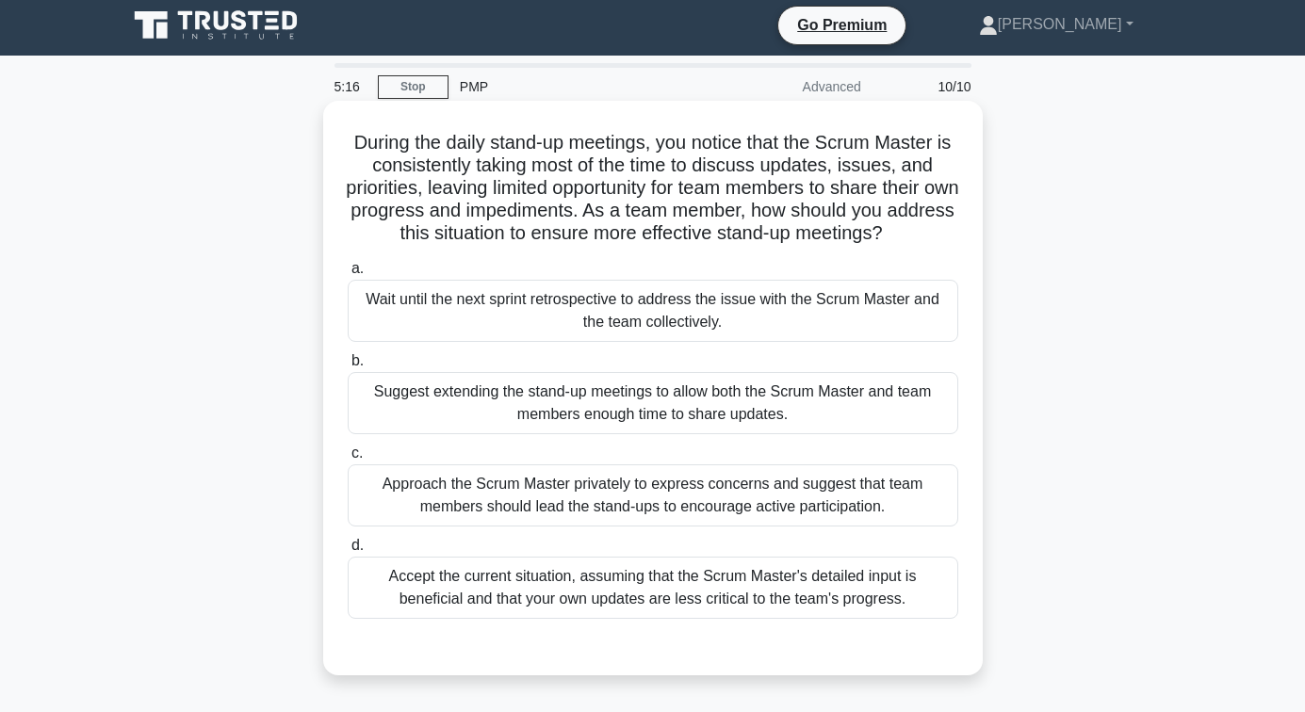
scroll to position [0, 0]
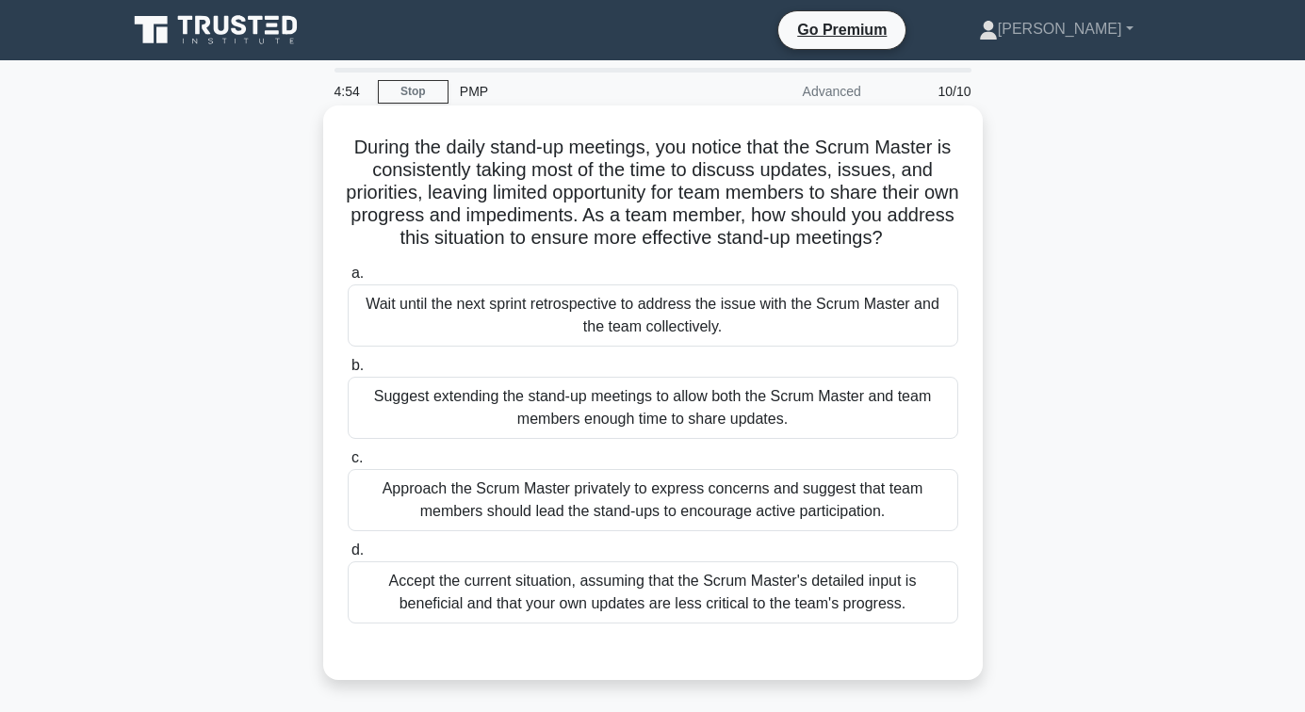
click at [608, 521] on div "Approach the Scrum Master privately to express concerns and suggest that team m…" at bounding box center [653, 500] width 610 height 62
click at [348, 464] on input "c. Approach the Scrum Master privately to express concerns and suggest that tea…" at bounding box center [348, 458] width 0 height 12
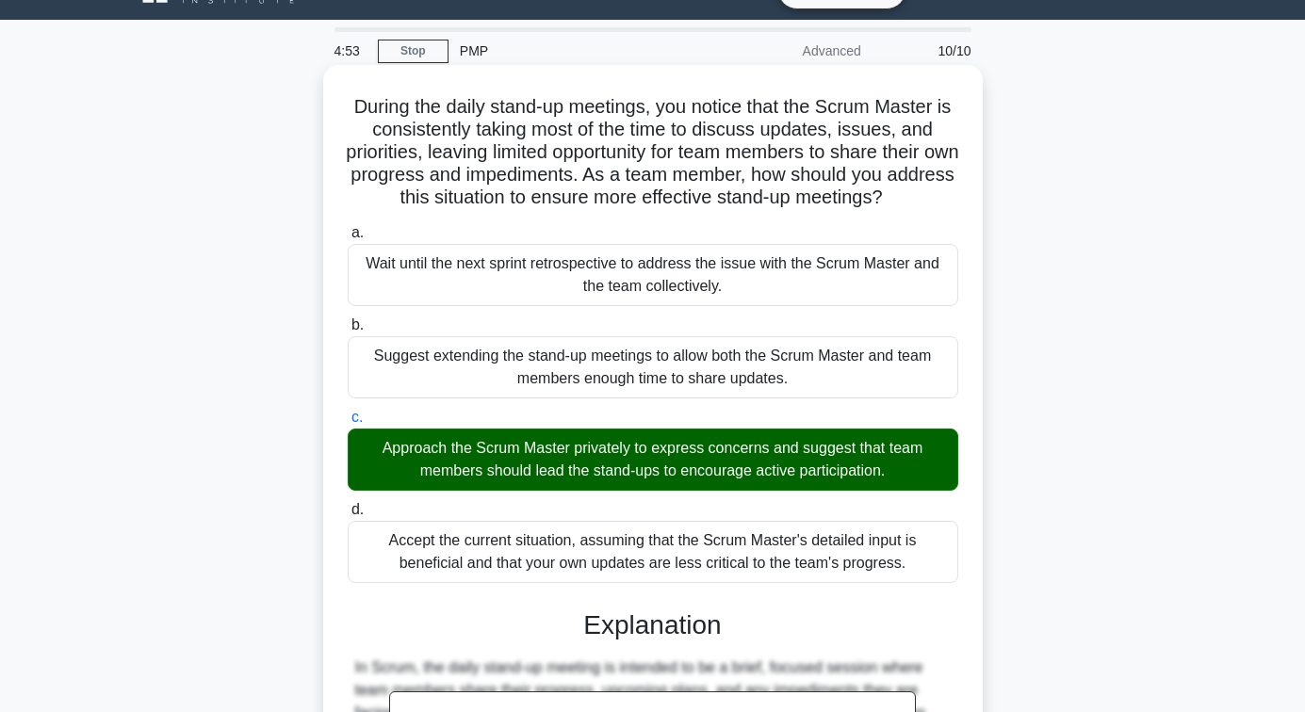
scroll to position [631, 0]
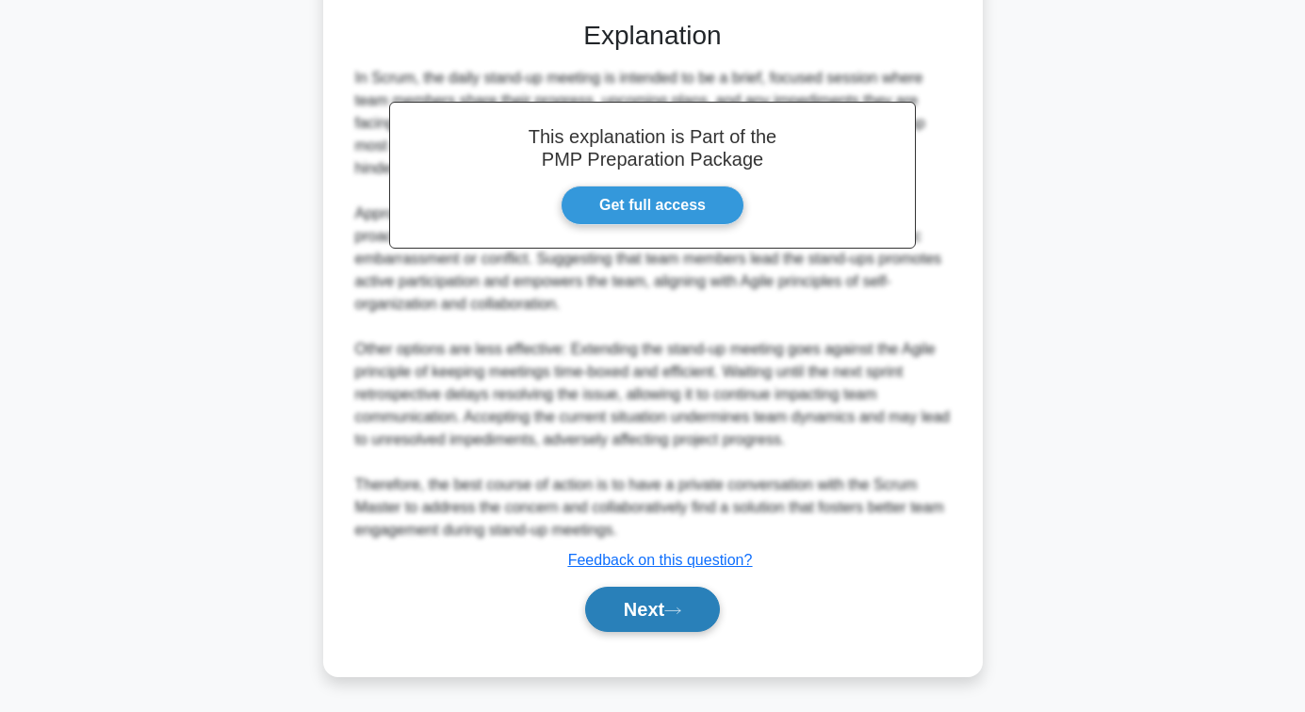
click at [618, 604] on button "Next" at bounding box center [652, 609] width 135 height 45
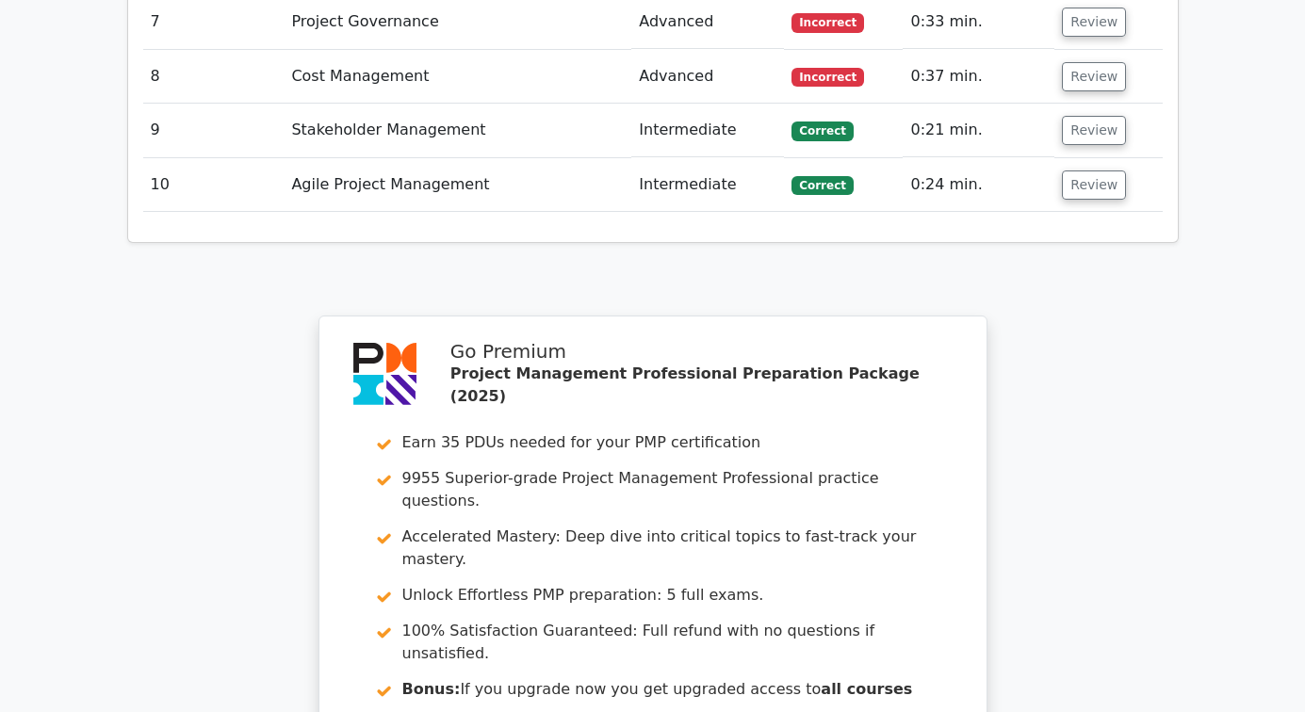
scroll to position [3303, 0]
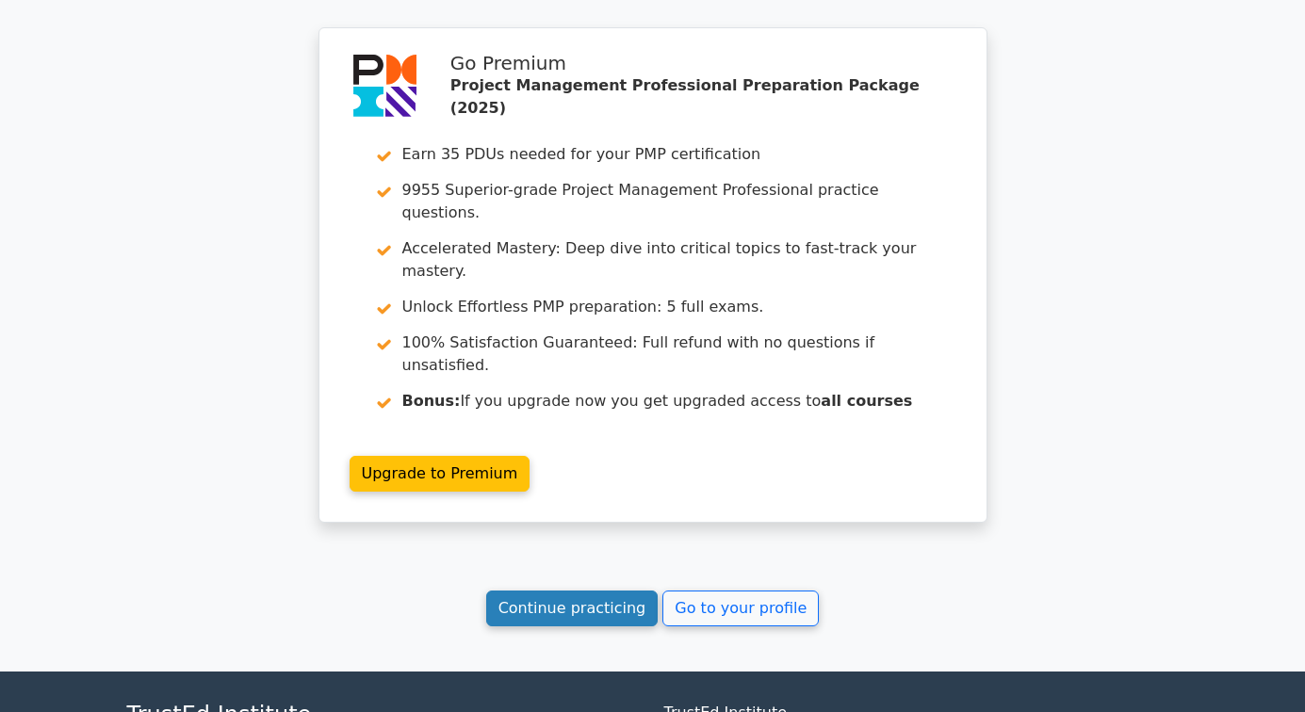
click at [600, 591] on link "Continue practicing" at bounding box center [572, 609] width 172 height 36
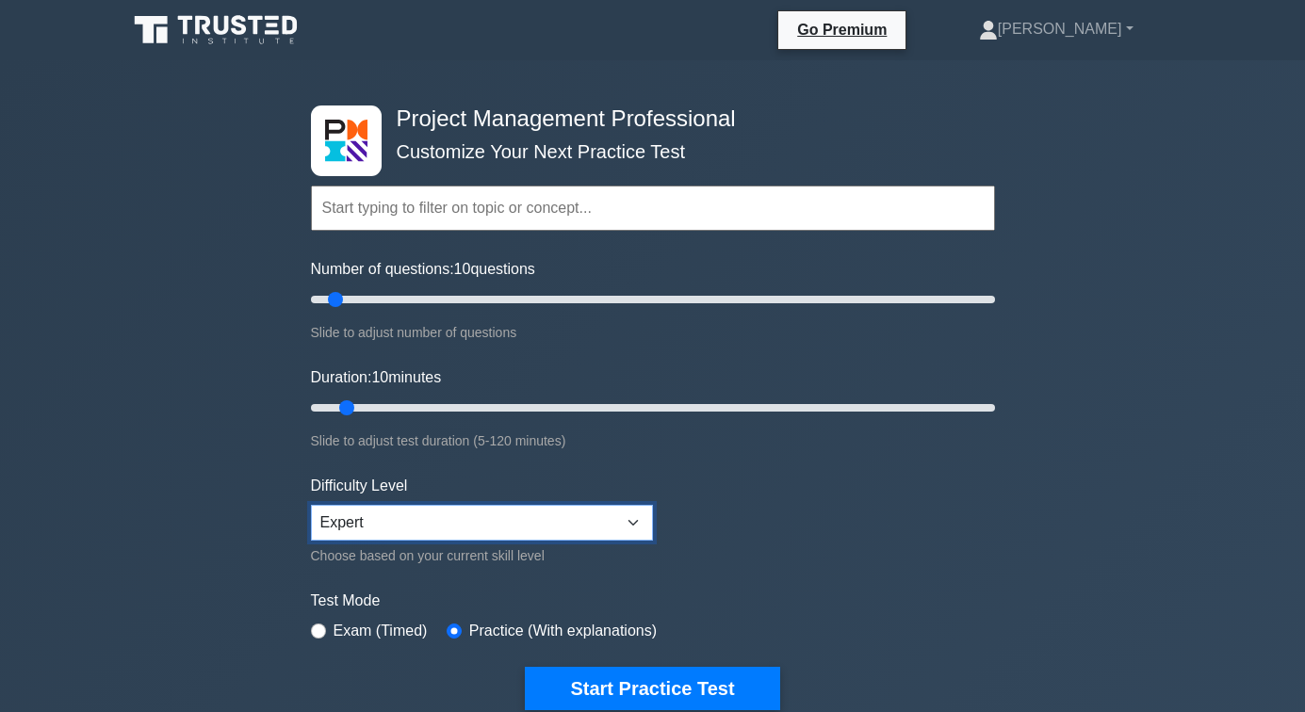
click at [597, 529] on select "Beginner Intermediate Expert" at bounding box center [482, 523] width 342 height 36
select select "intermediate"
click at [311, 505] on select "Beginner Intermediate Expert" at bounding box center [482, 523] width 342 height 36
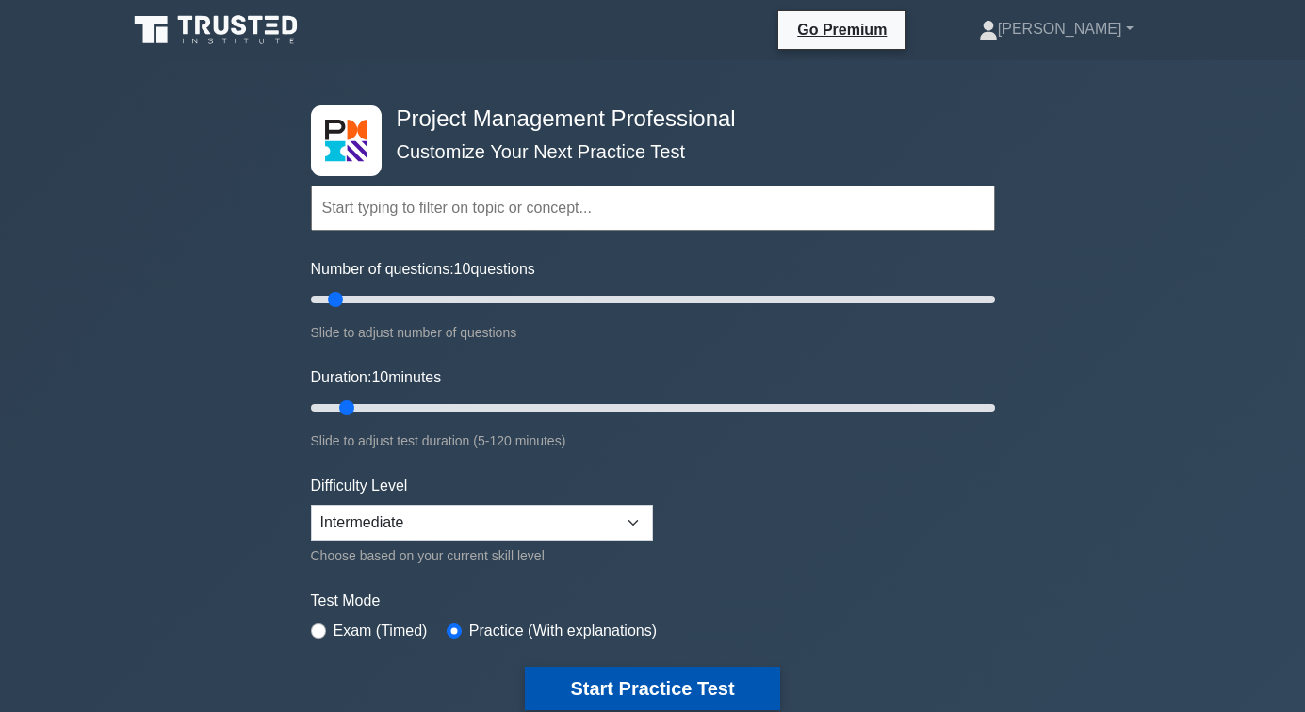
click at [611, 672] on button "Start Practice Test" at bounding box center [652, 688] width 254 height 43
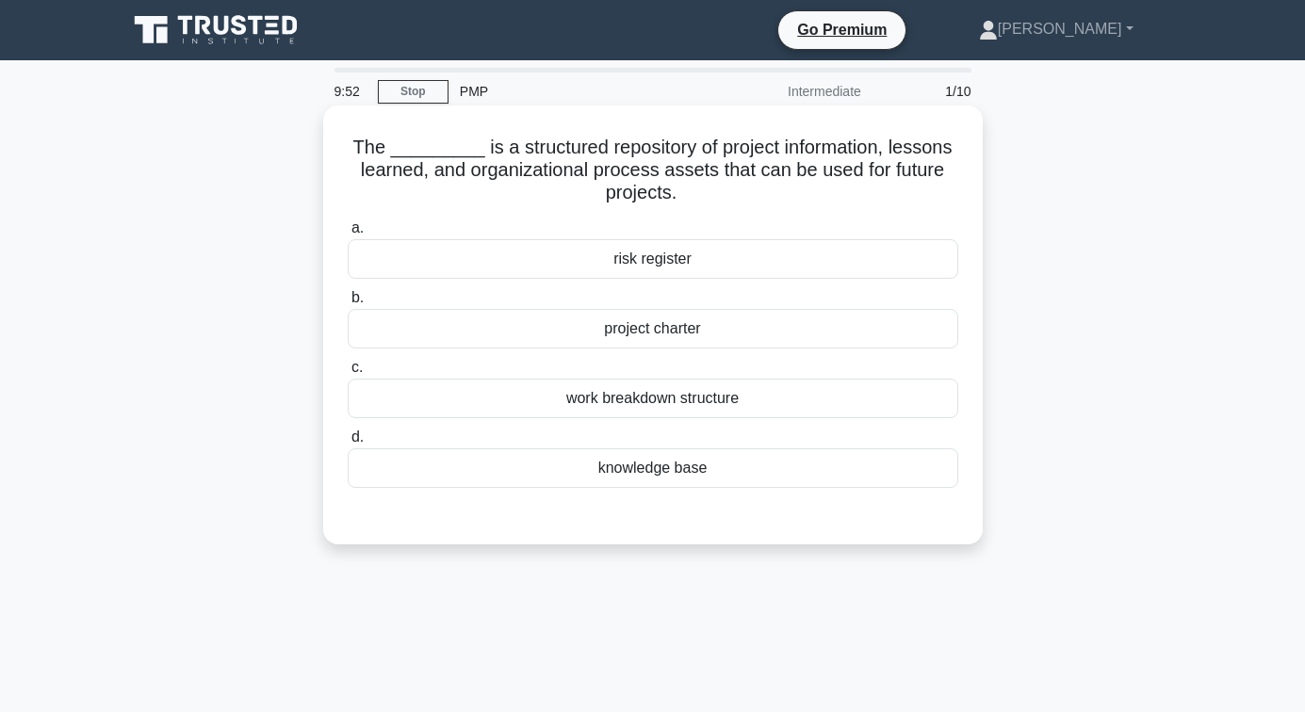
click at [659, 470] on div "knowledge base" at bounding box center [653, 468] width 610 height 40
click at [348, 444] on input "d. knowledge base" at bounding box center [348, 437] width 0 height 12
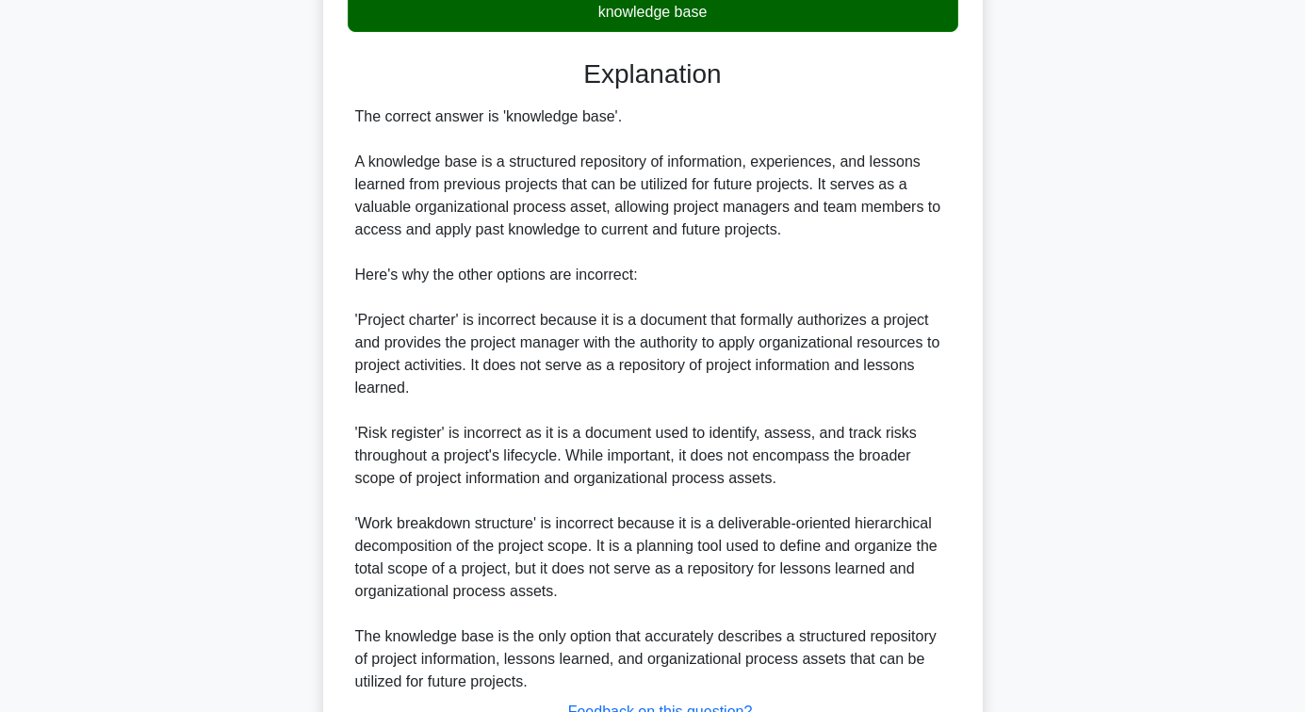
scroll to position [609, 0]
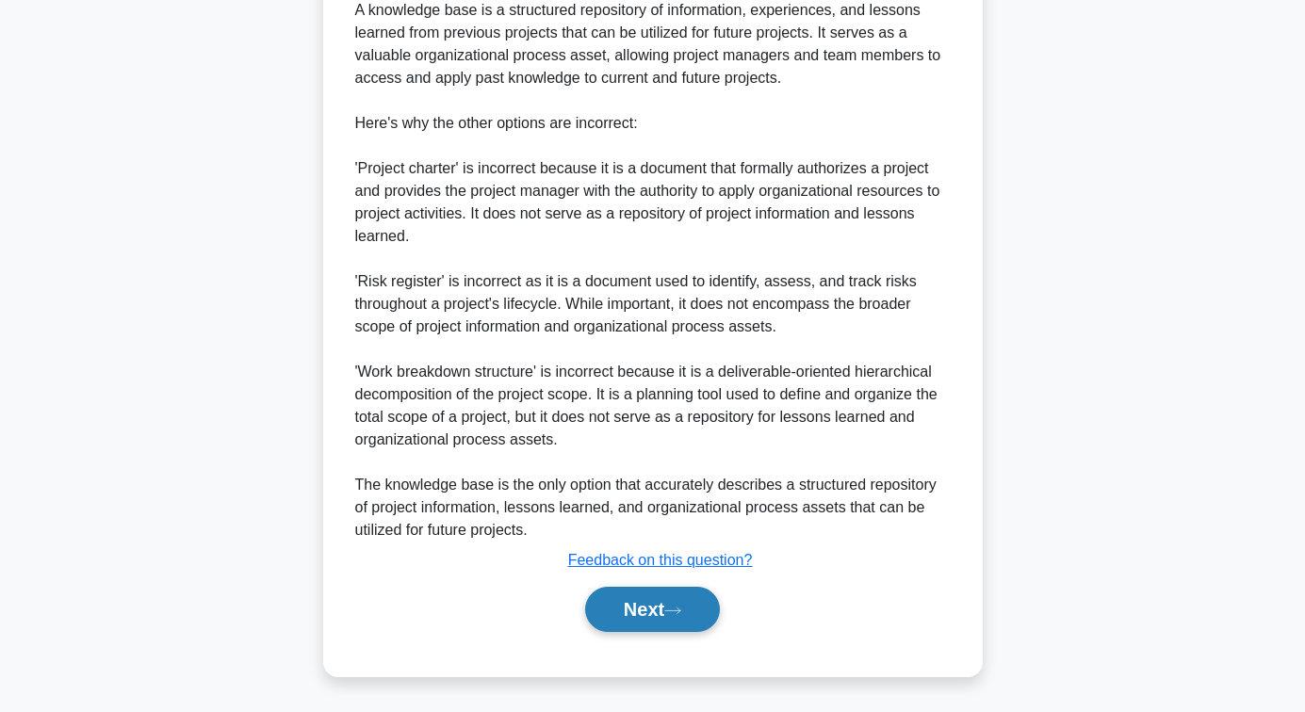
click at [638, 613] on button "Next" at bounding box center [652, 609] width 135 height 45
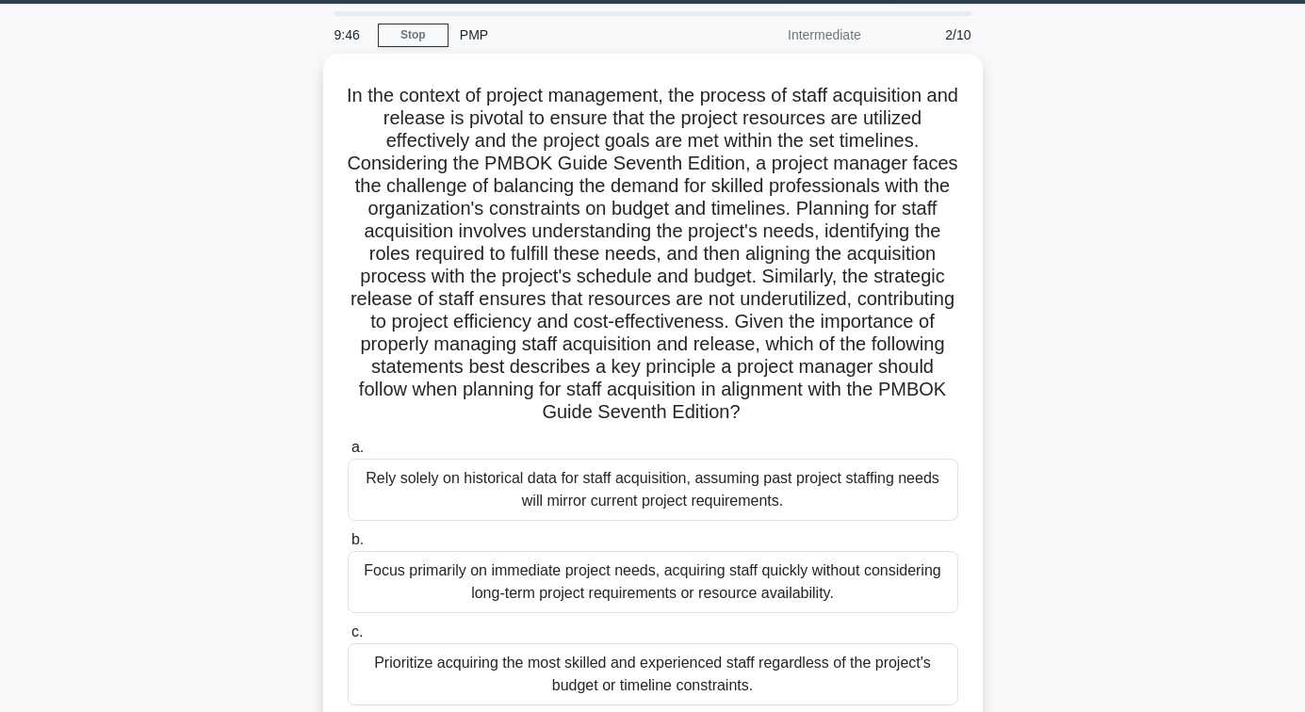
scroll to position [23, 0]
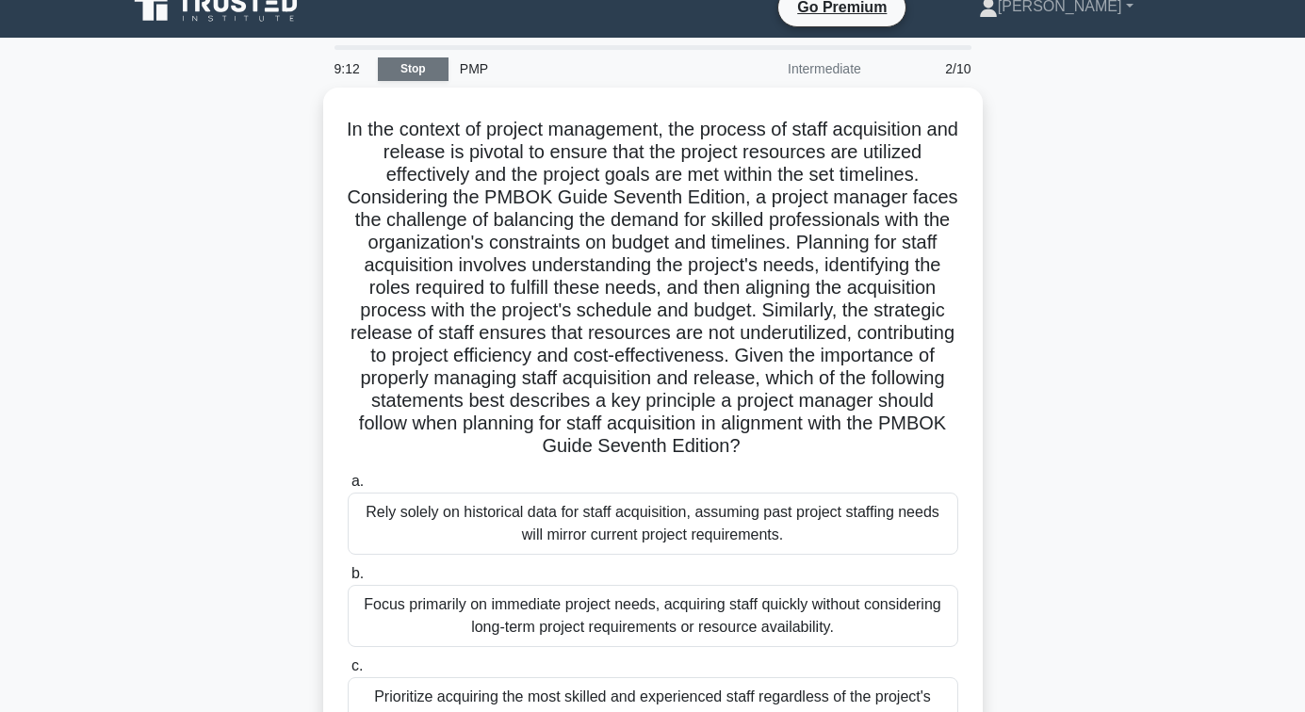
click at [402, 65] on link "Stop" at bounding box center [413, 69] width 71 height 24
